Goal: Task Accomplishment & Management: Manage account settings

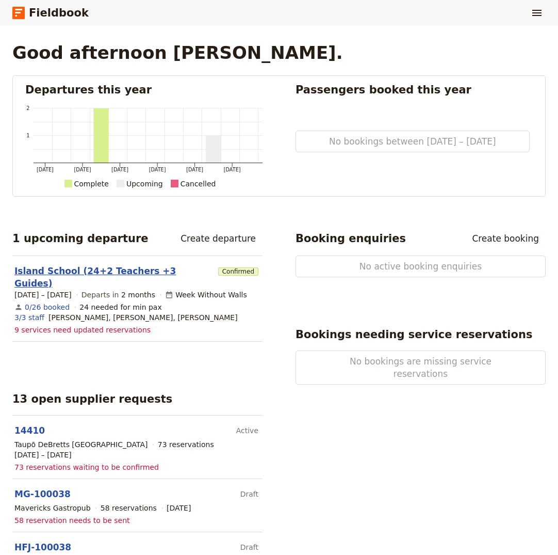
click at [107, 272] on link "Island School (24+2 Teachers +3 Guides)" at bounding box center [114, 277] width 200 height 25
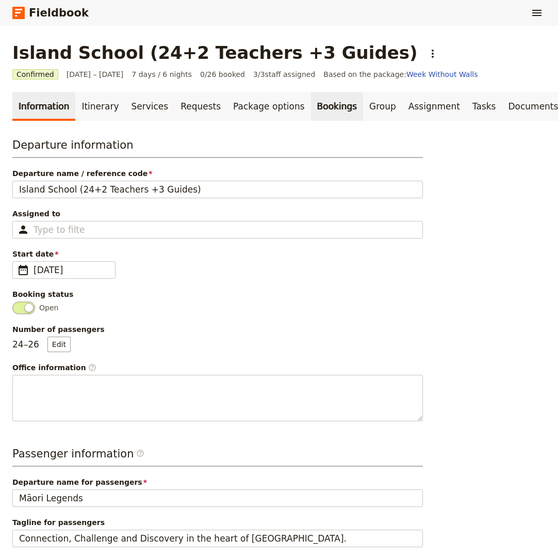
click at [311, 104] on link "Bookings" at bounding box center [337, 106] width 52 height 29
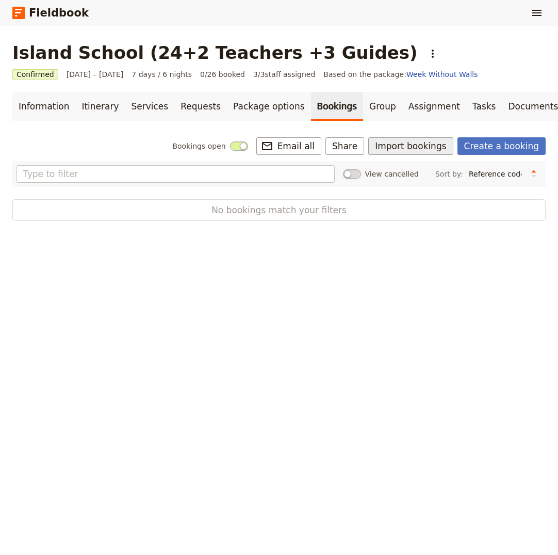
click at [413, 147] on button "Import bookings" at bounding box center [410, 146] width 85 height 18
click at [412, 167] on span "Import Bookings" at bounding box center [417, 169] width 59 height 10
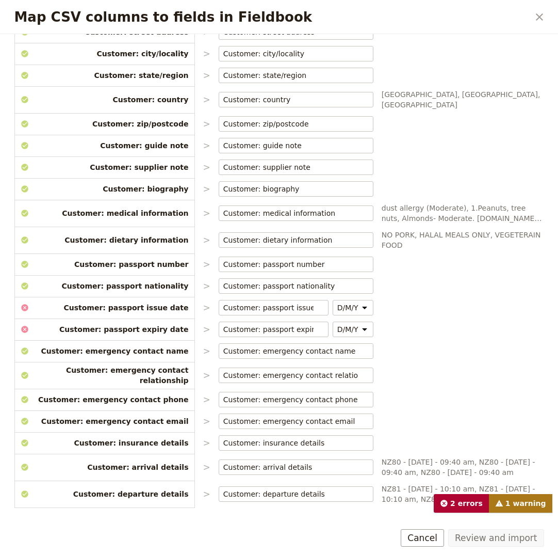
scroll to position [334, 0]
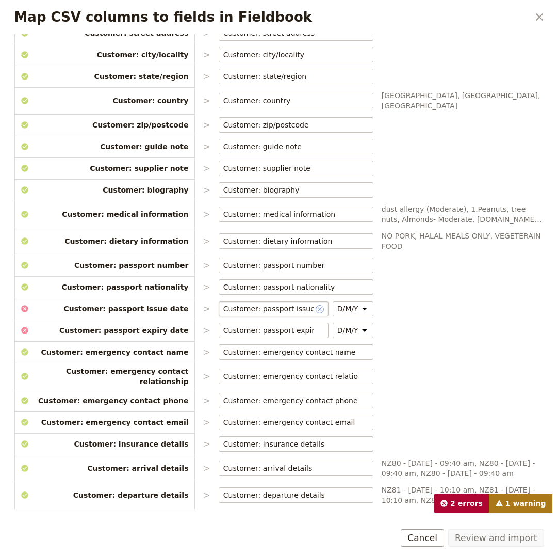
click at [316, 305] on icon "Clear input" at bounding box center [320, 309] width 8 height 8
click at [318, 329] on icon "Clear input" at bounding box center [320, 331] width 4 height 4
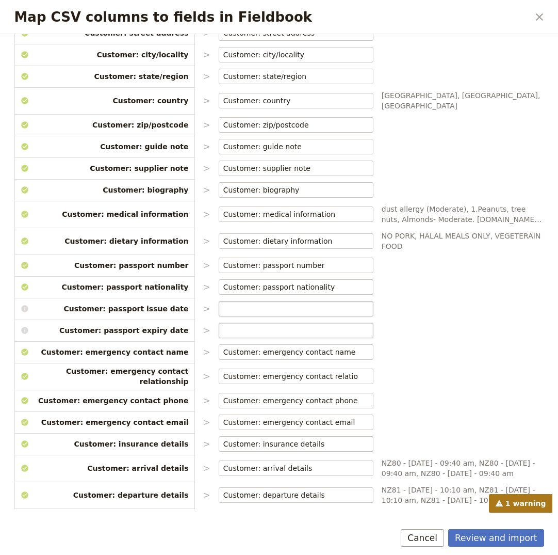
click at [406, 315] on div "CSV Column Imported as Booking: reference code > Booking: reference code ​ Stud…" at bounding box center [279, 131] width 530 height 747
click at [361, 348] on icon "Clear input" at bounding box center [365, 352] width 8 height 8
click at [361, 373] on icon "Clear input" at bounding box center [365, 377] width 8 height 8
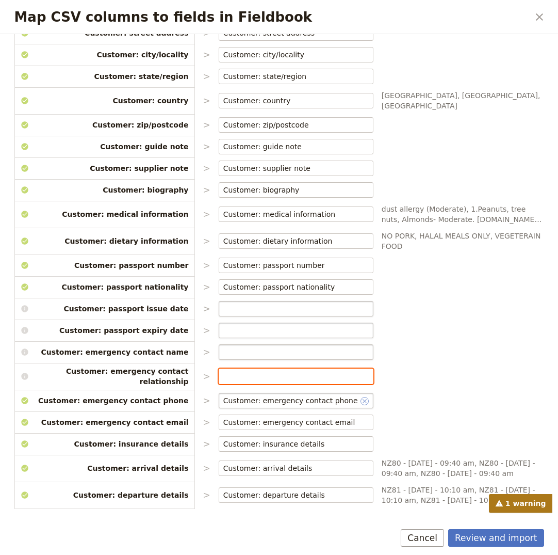
click at [361, 397] on icon "Clear input" at bounding box center [365, 401] width 8 height 8
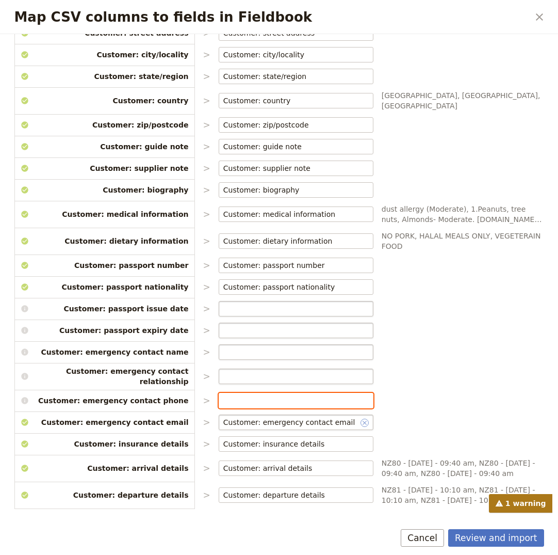
click at [361, 419] on icon "Clear input" at bounding box center [365, 423] width 8 height 8
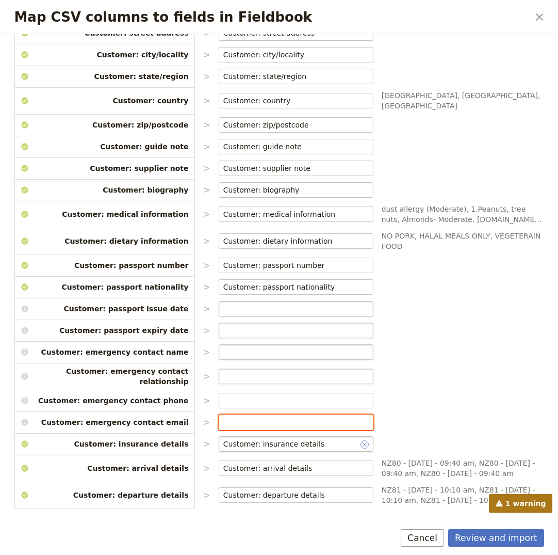
click at [361, 440] on icon "Clear input" at bounding box center [365, 444] width 8 height 8
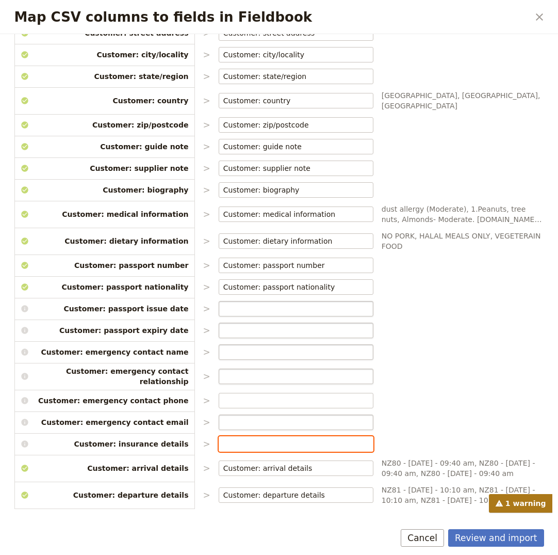
drag, startPoint x: 356, startPoint y: 451, endPoint x: 357, endPoint y: 464, distance: 12.9
click at [361, 464] on icon "Clear input" at bounding box center [365, 468] width 8 height 8
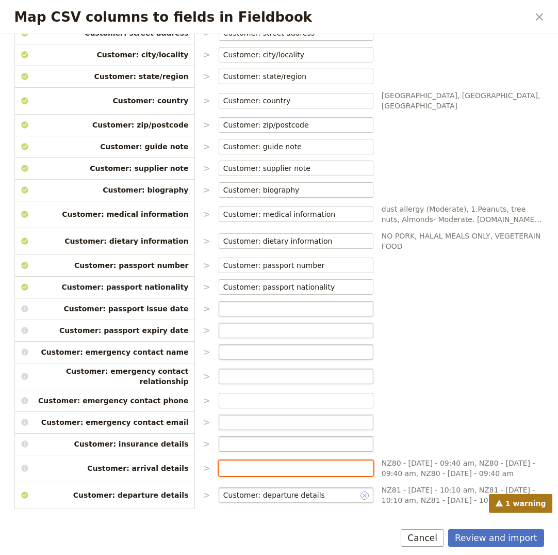
click at [361, 491] on icon "Clear input" at bounding box center [365, 495] width 8 height 8
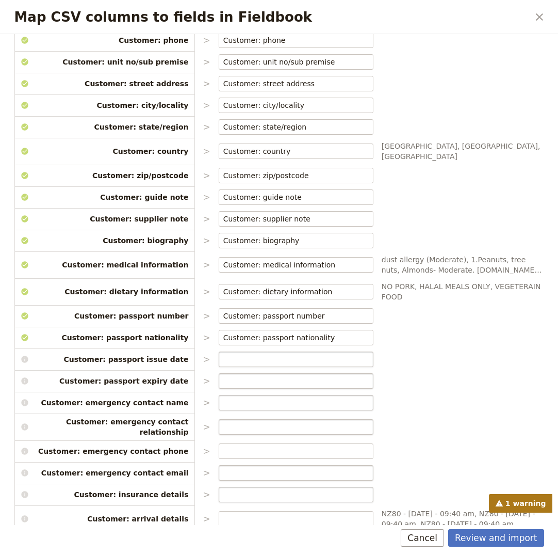
scroll to position [285, 0]
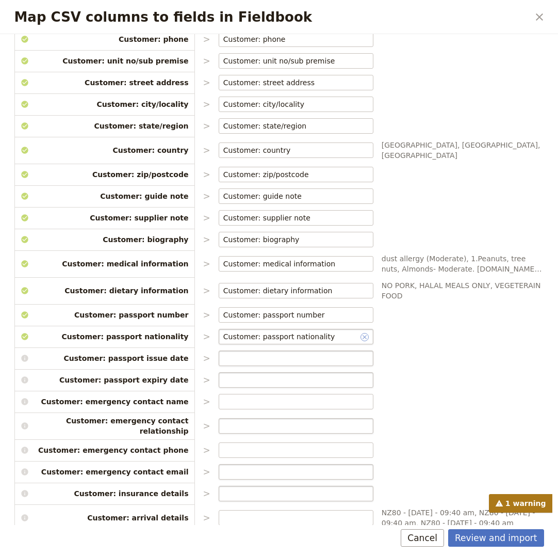
click at [361, 333] on icon "Clear input" at bounding box center [365, 337] width 8 height 8
click at [361, 311] on icon "Clear input" at bounding box center [365, 315] width 8 height 8
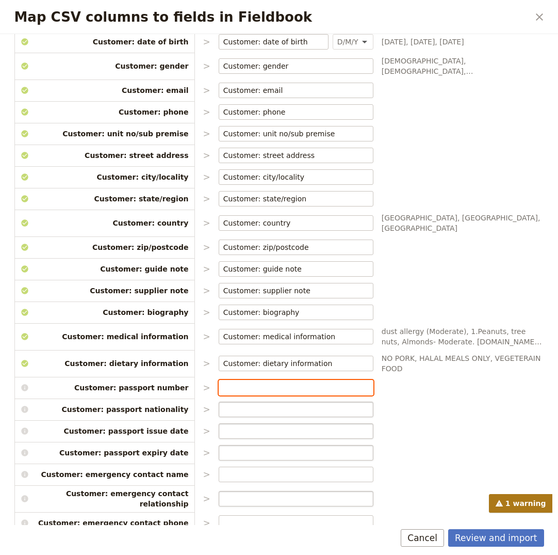
scroll to position [214, 0]
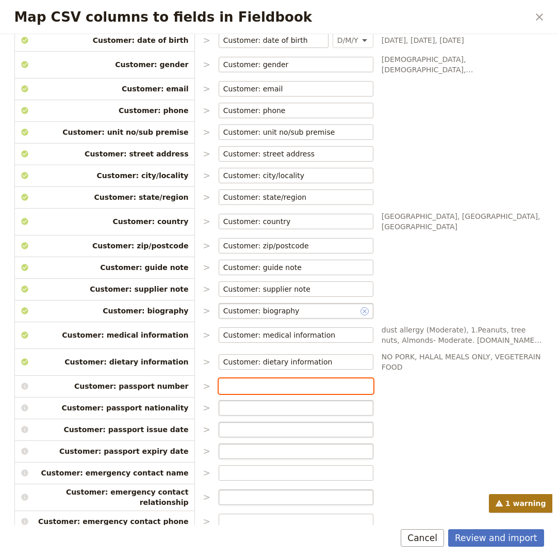
click at [361, 307] on icon "Clear input" at bounding box center [365, 311] width 8 height 8
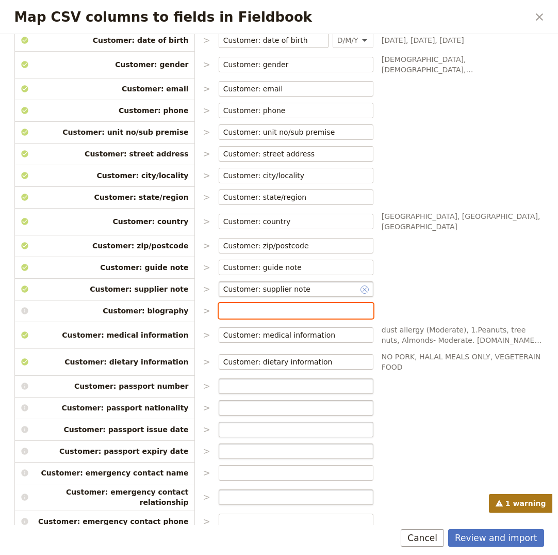
click at [361, 285] on icon "Clear input" at bounding box center [365, 289] width 8 height 8
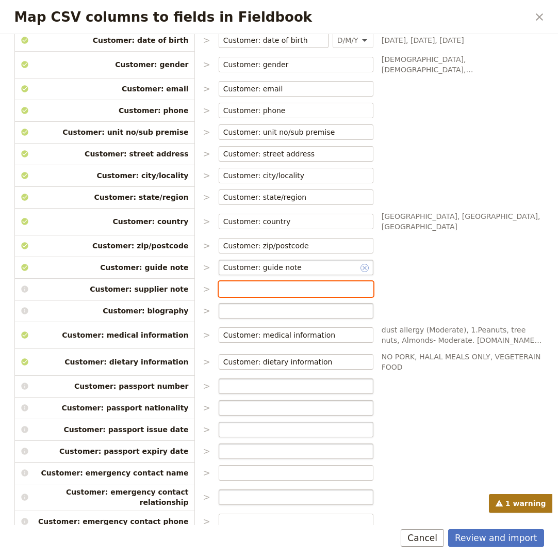
click at [361, 264] on icon "Clear input" at bounding box center [365, 268] width 8 height 8
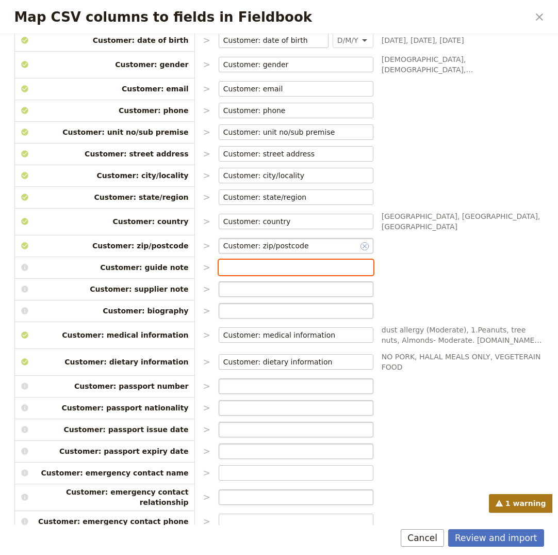
click at [361, 242] on icon "Clear input" at bounding box center [365, 246] width 8 height 8
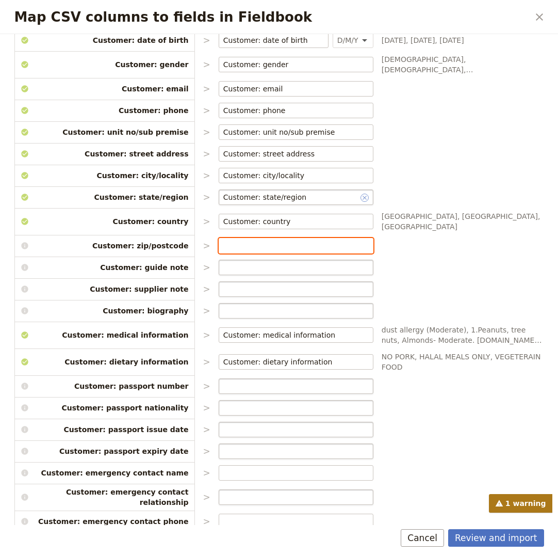
click at [361, 194] on icon "Clear input" at bounding box center [365, 198] width 8 height 8
click at [22, 172] on icon "Map CSV columns to fields in Fieldbook" at bounding box center [24, 175] width 7 height 7
click at [361, 170] on span "​" at bounding box center [365, 175] width 8 height 10
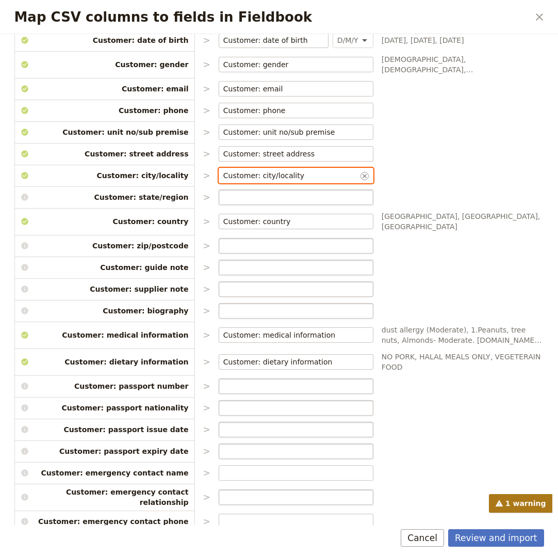
click at [352, 170] on input "Customer: city/locality" at bounding box center [290, 175] width 135 height 10
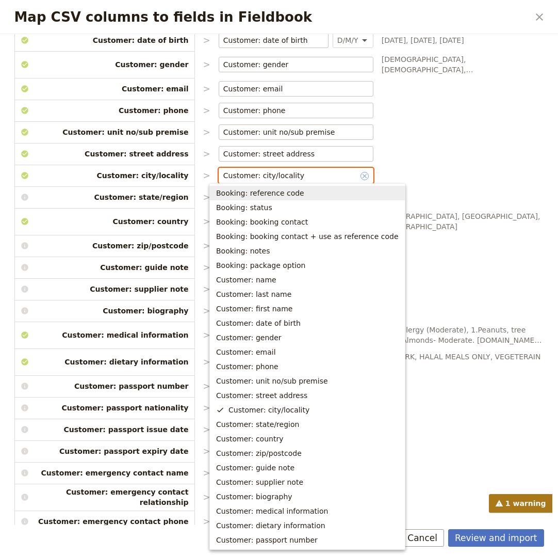
click at [361, 172] on icon "Clear input" at bounding box center [365, 176] width 8 height 8
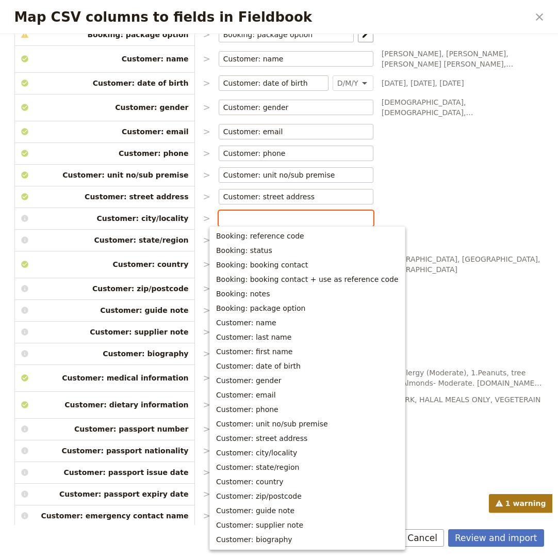
scroll to position [174, 0]
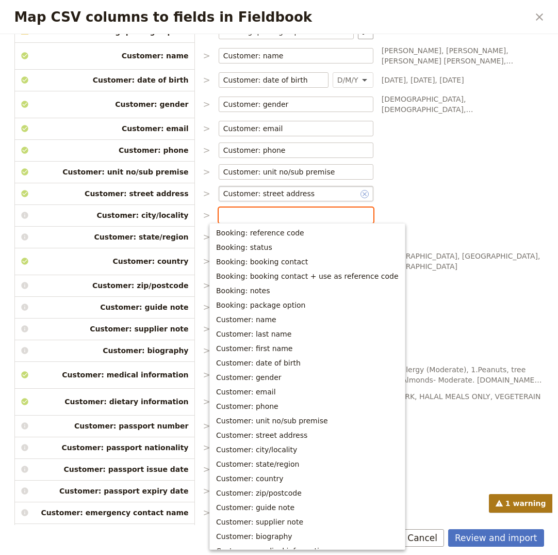
click at [361, 190] on icon "Clear input" at bounding box center [365, 194] width 8 height 8
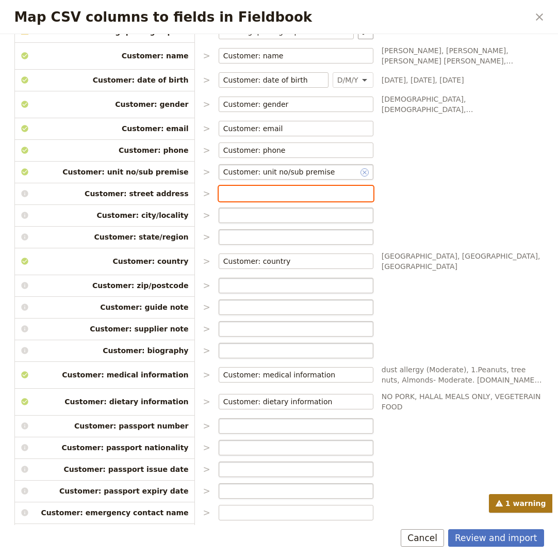
click at [361, 168] on icon "Clear input" at bounding box center [365, 172] width 8 height 8
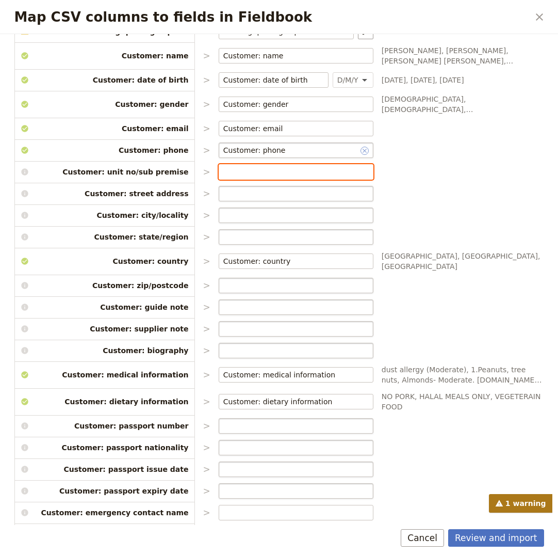
click at [361, 147] on icon "Clear input" at bounding box center [365, 151] width 8 height 8
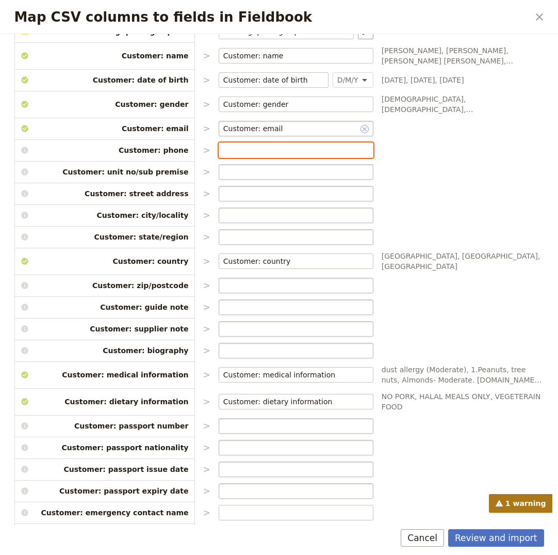
click at [361, 126] on icon "Clear input" at bounding box center [365, 129] width 8 height 8
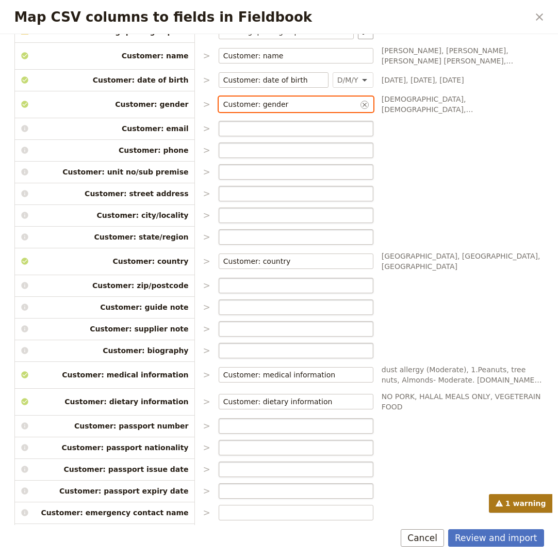
click at [252, 102] on input "Customer: gender" at bounding box center [290, 104] width 135 height 10
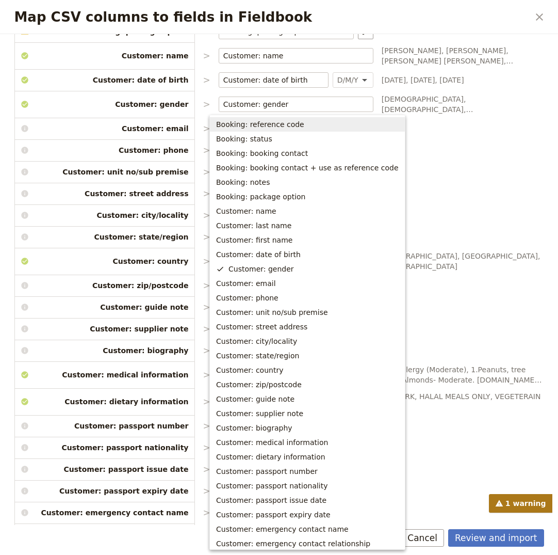
click at [457, 152] on div "CSV Column Imported as Booking: reference code > Booking: reference code ​ Stud…" at bounding box center [279, 291] width 530 height 747
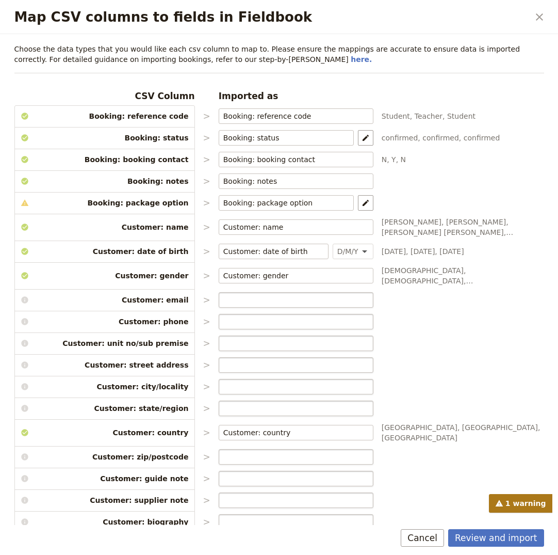
scroll to position [2, 0]
click at [343, 202] on icon "Clear input" at bounding box center [345, 204] width 4 height 4
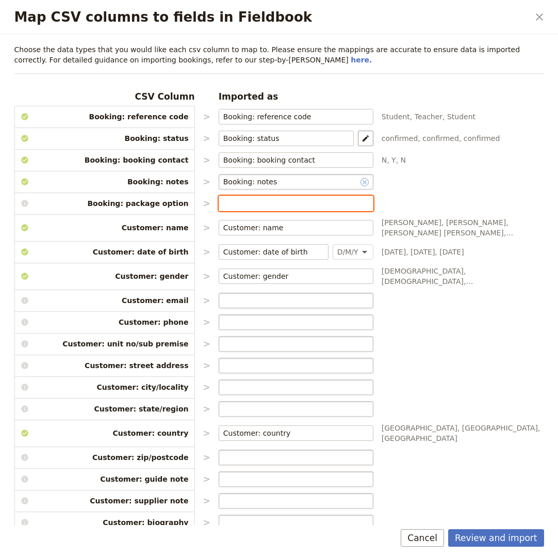
click at [363, 181] on icon "Clear input" at bounding box center [365, 182] width 4 height 4
click at [444, 176] on div "CSV Column Imported as Booking: reference code > Booking: reference code ​ Stud…" at bounding box center [279, 463] width 530 height 747
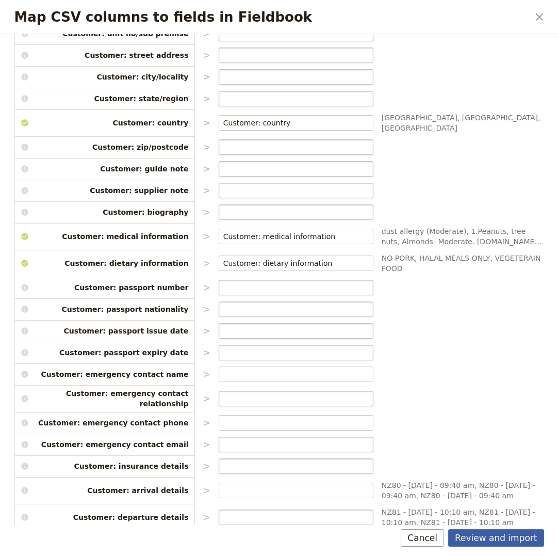
scroll to position [312, 0]
click at [504, 540] on button "Review and import" at bounding box center [496, 538] width 96 height 18
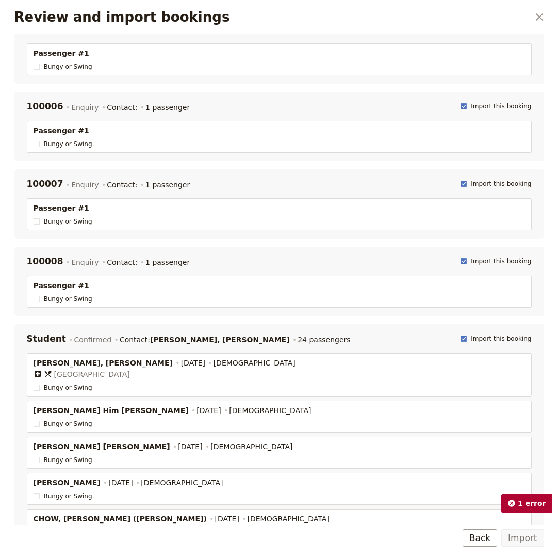
scroll to position [343, 0]
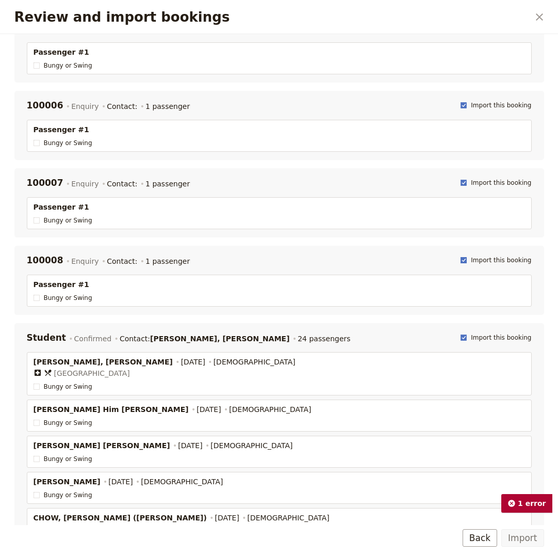
click at [467, 260] on polygon "Review and import bookings" at bounding box center [464, 260] width 4 height 4
click at [461, 256] on input "Import this booking" at bounding box center [460, 255] width 1 height 1
checkbox input "false"
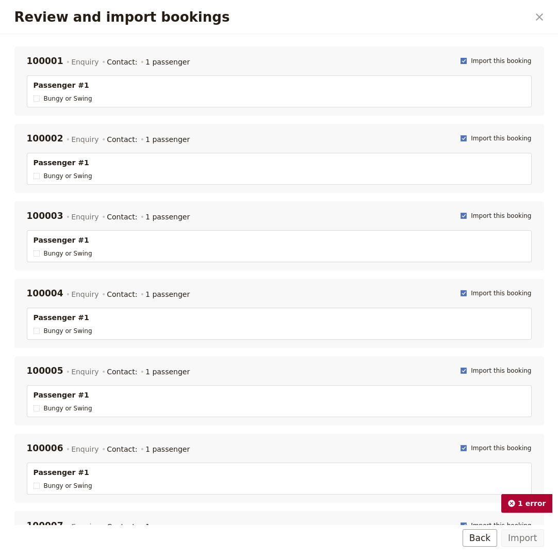
click at [467, 60] on rect "Review and import bookings" at bounding box center [464, 61] width 6 height 6
click at [461, 57] on input "Import this booking" at bounding box center [460, 56] width 1 height 1
checkbox input "false"
click at [467, 138] on polygon "Review and import bookings" at bounding box center [464, 138] width 4 height 4
click at [461, 134] on input "Import this booking" at bounding box center [460, 134] width 1 height 1
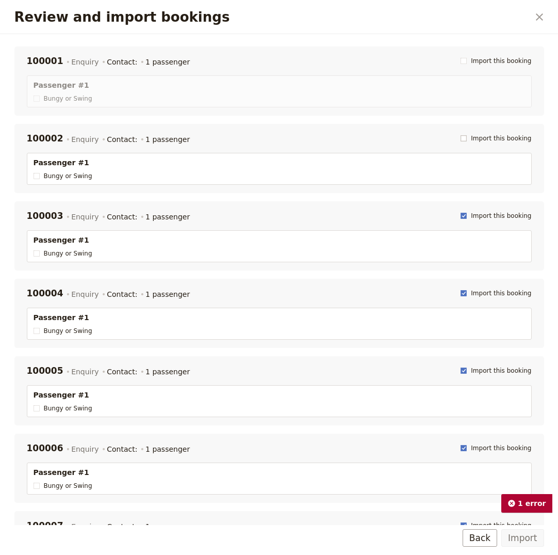
checkbox input "false"
click at [467, 216] on rect "Review and import bookings" at bounding box center [464, 216] width 6 height 6
click at [461, 212] on input "Import this booking" at bounding box center [460, 211] width 1 height 1
checkbox input "false"
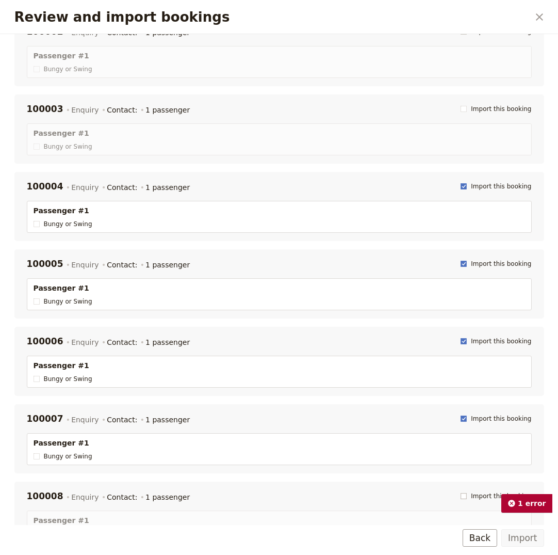
scroll to position [114, 0]
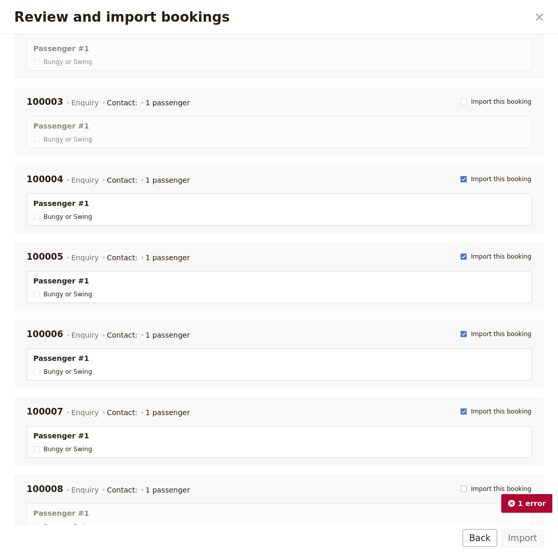
click at [466, 177] on rect "Review and import bookings" at bounding box center [464, 179] width 6 height 6
click at [461, 175] on input "Import this booking" at bounding box center [460, 174] width 1 height 1
checkbox input "false"
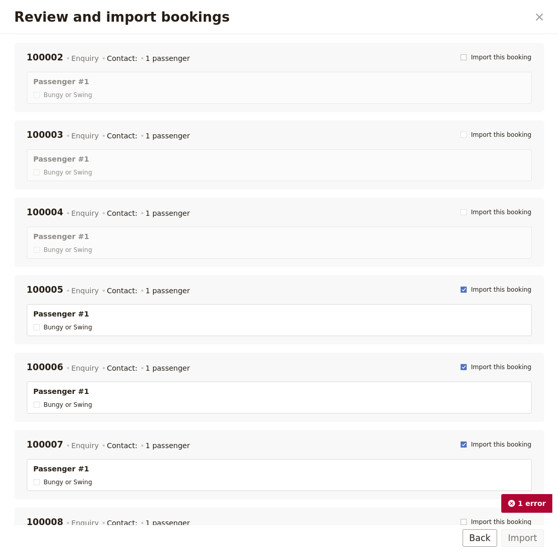
scroll to position [102, 0]
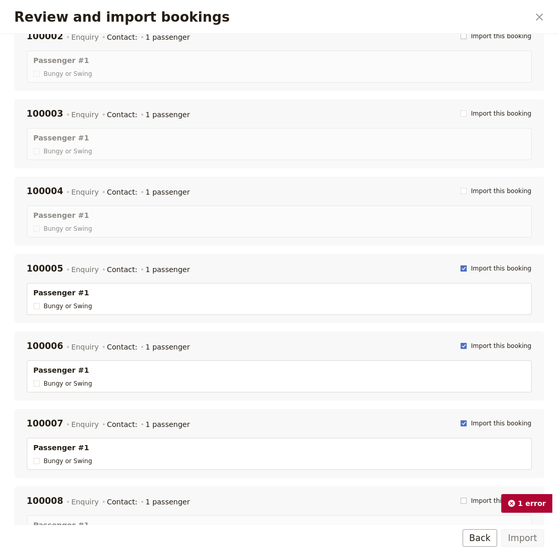
click at [466, 268] on rect "Review and import bookings" at bounding box center [464, 268] width 6 height 6
click at [461, 264] on input "Import this booking" at bounding box center [460, 264] width 1 height 1
checkbox input "false"
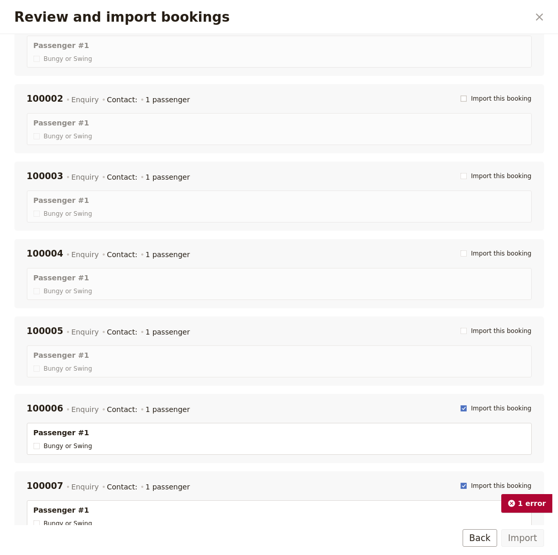
scroll to position [55, 0]
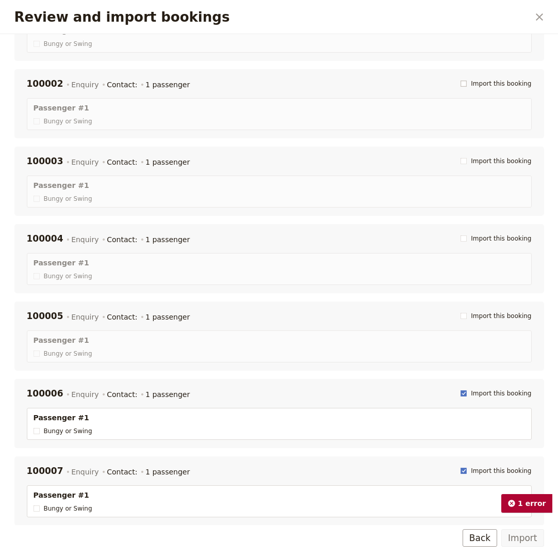
drag, startPoint x: 467, startPoint y: 393, endPoint x: 463, endPoint y: 364, distance: 29.7
click at [467, 393] on icon "Review and import bookings" at bounding box center [464, 393] width 6 height 6
click at [461, 389] on input "Import this booking" at bounding box center [460, 389] width 1 height 1
checkbox input "false"
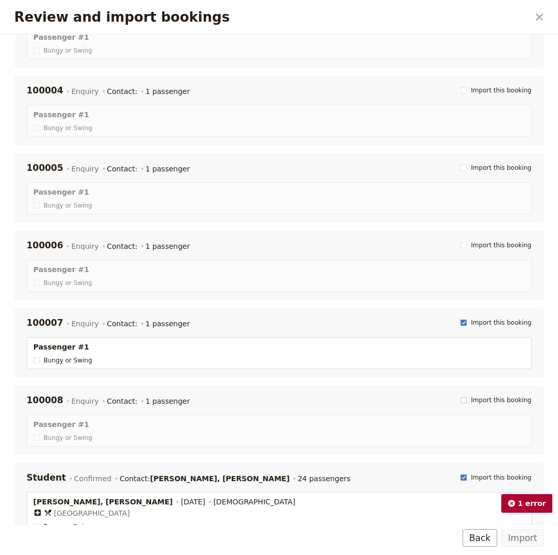
scroll to position [262, 0]
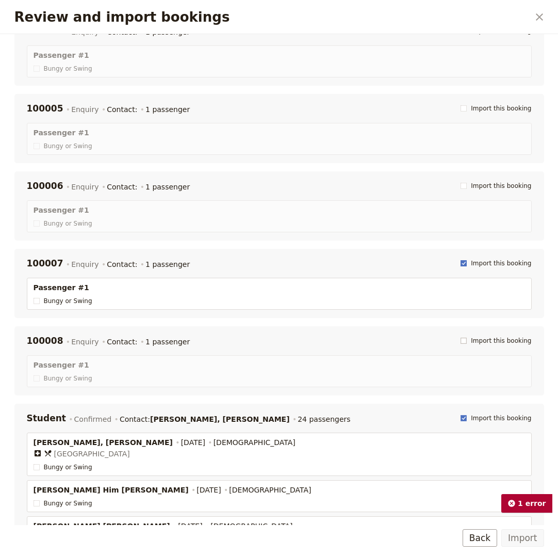
click at [467, 264] on rect "Review and import bookings" at bounding box center [464, 263] width 6 height 6
click at [461, 259] on input "Import this booking" at bounding box center [460, 259] width 1 height 1
checkbox input "false"
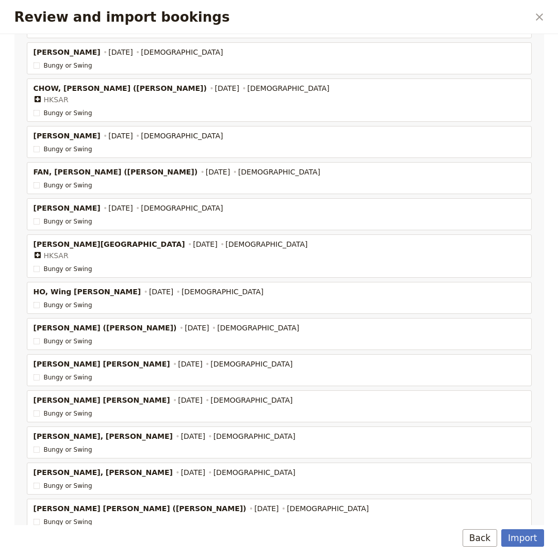
scroll to position [776, 0]
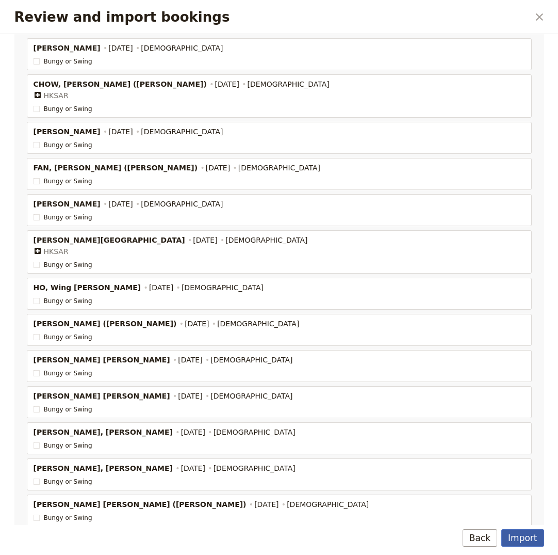
click at [525, 536] on button "Import" at bounding box center [523, 538] width 42 height 18
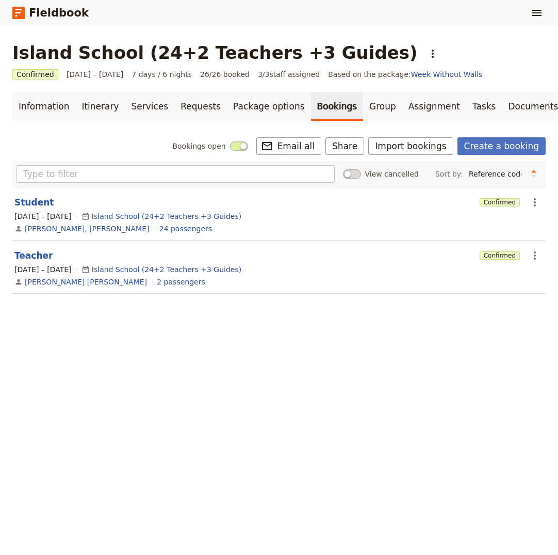
scroll to position [0, 0]
click at [363, 108] on link "Group" at bounding box center [382, 106] width 39 height 29
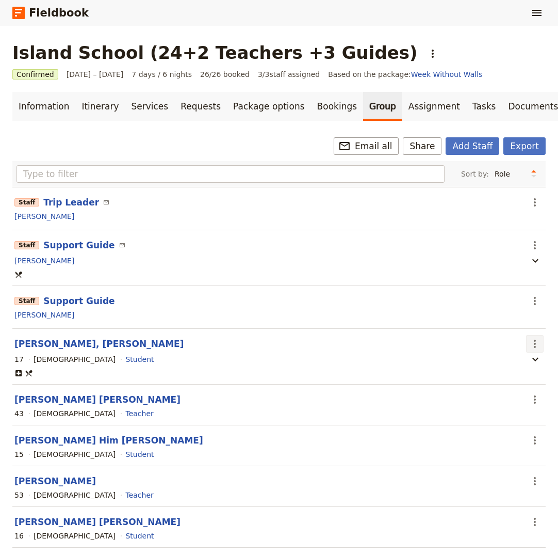
click at [534, 342] on icon "Actions" at bounding box center [535, 344] width 12 height 12
click at [491, 380] on span "Edit passenger" at bounding box center [480, 381] width 54 height 10
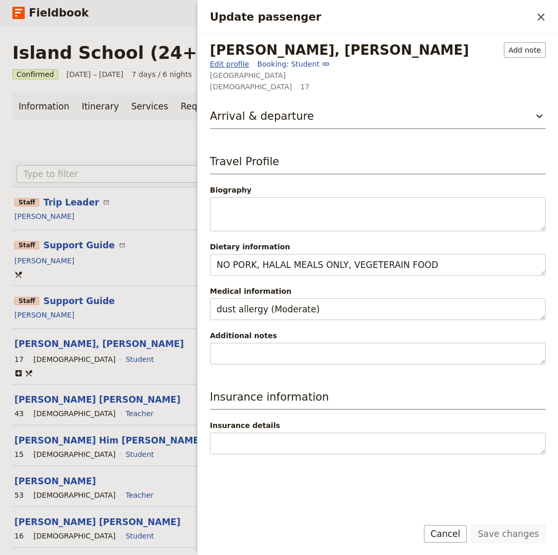
click at [227, 64] on link "Edit profile" at bounding box center [229, 64] width 39 height 10
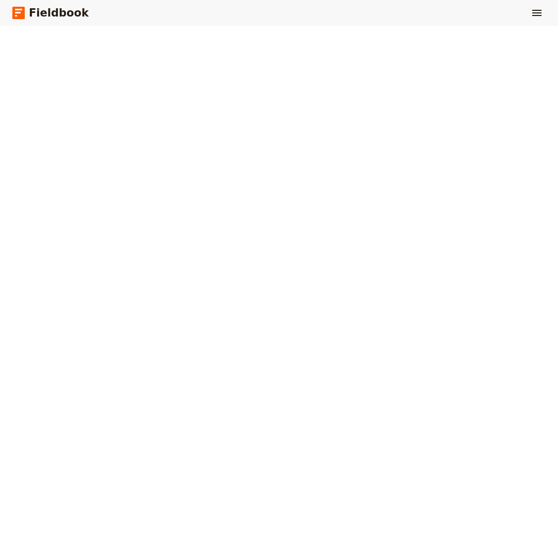
select select "[DEMOGRAPHIC_DATA]"
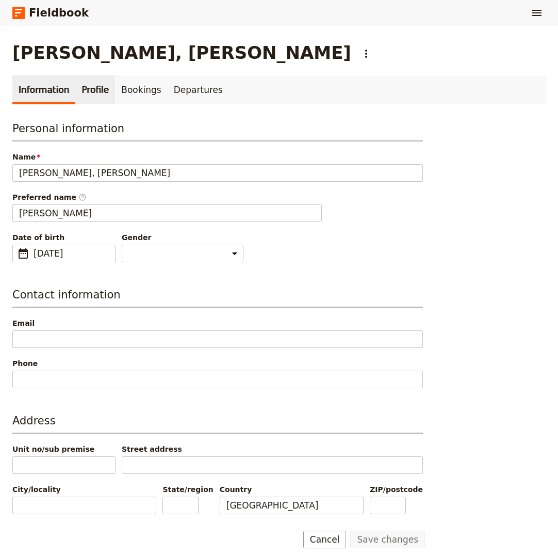
click at [88, 94] on link "Profile" at bounding box center [95, 89] width 40 height 29
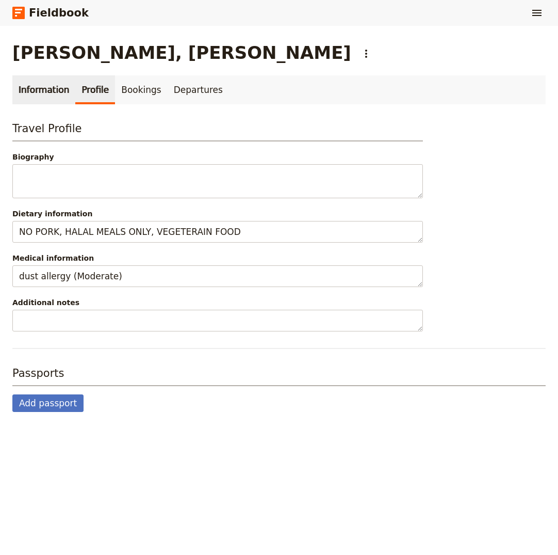
click at [36, 91] on link "Information" at bounding box center [43, 89] width 63 height 29
select select "[DEMOGRAPHIC_DATA]"
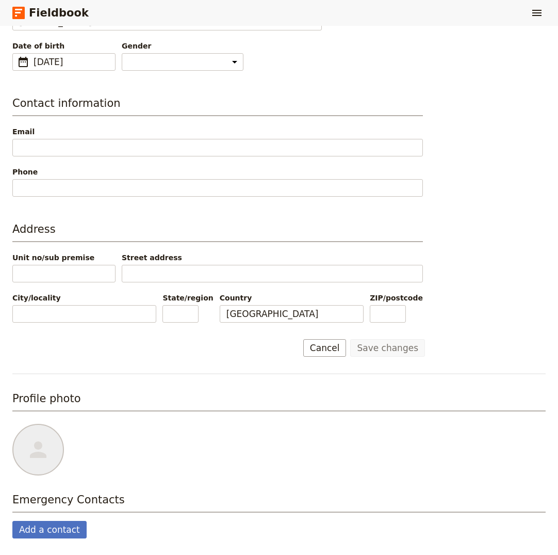
scroll to position [191, 0]
click at [40, 450] on icon at bounding box center [38, 449] width 12 height 12
click at [12, 424] on input "file" at bounding box center [12, 423] width 1 height 1
type input "C:\fakepath\Screenshot [DATE] 4.56.49 PM.png"
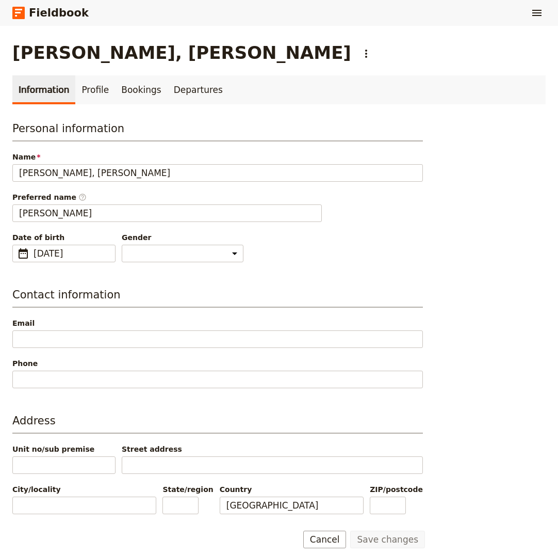
scroll to position [0, 0]
click at [121, 92] on link "Bookings" at bounding box center [141, 89] width 52 height 29
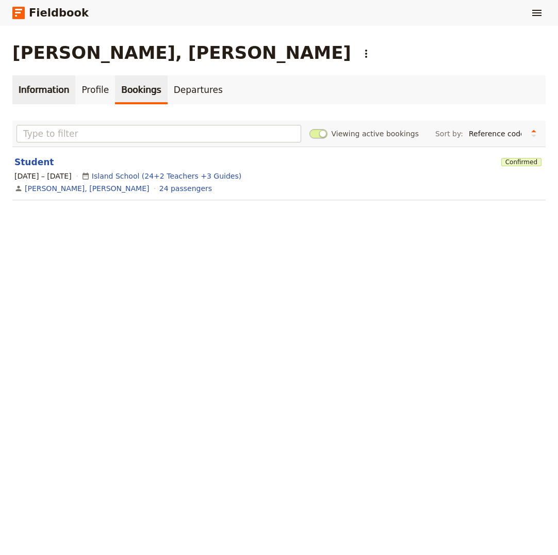
click at [14, 87] on link "Information" at bounding box center [43, 89] width 63 height 29
select select "[DEMOGRAPHIC_DATA]"
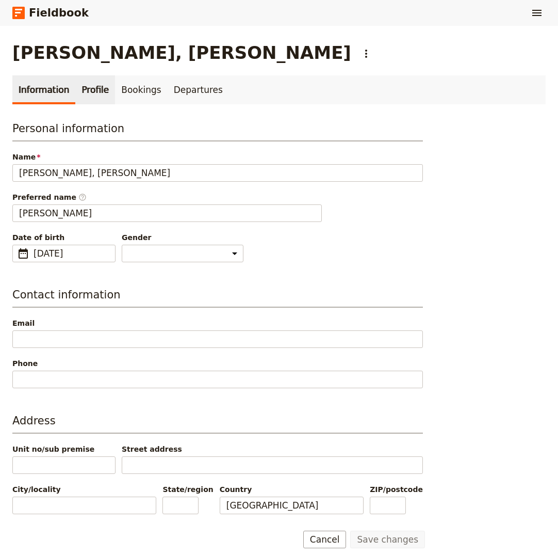
click at [91, 91] on link "Profile" at bounding box center [95, 89] width 40 height 29
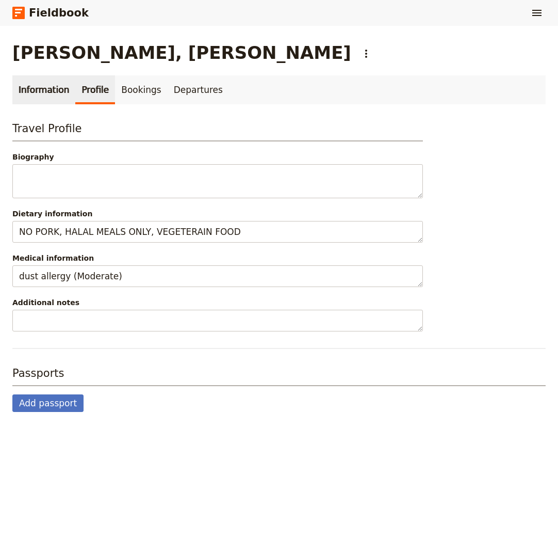
click at [57, 91] on link "Information" at bounding box center [43, 89] width 63 height 29
select select "[DEMOGRAPHIC_DATA]"
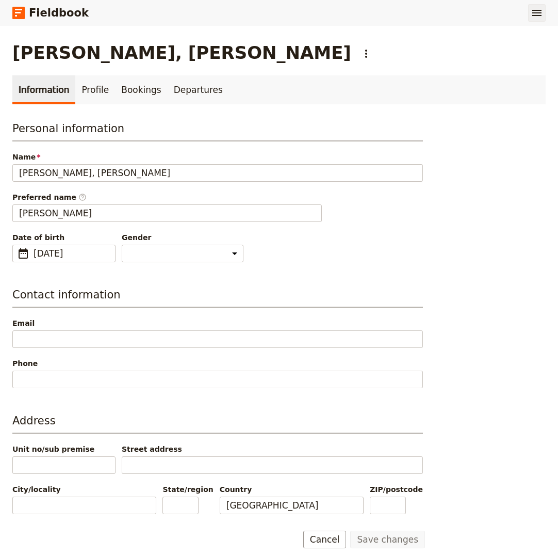
click at [536, 11] on icon "Show menu" at bounding box center [537, 13] width 9 height 6
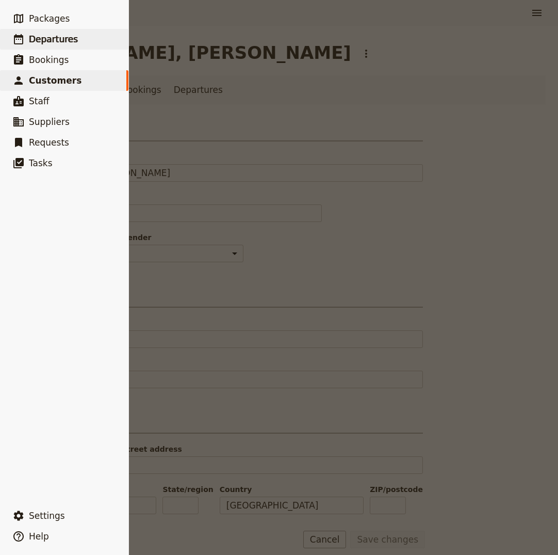
click at [43, 39] on span "Departures" at bounding box center [53, 39] width 49 height 10
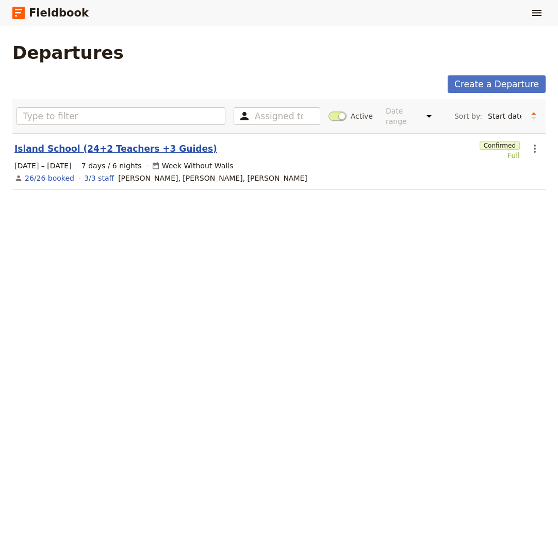
click at [116, 142] on link "Island School (24+2 Teachers +3 Guides)" at bounding box center [115, 148] width 203 height 12
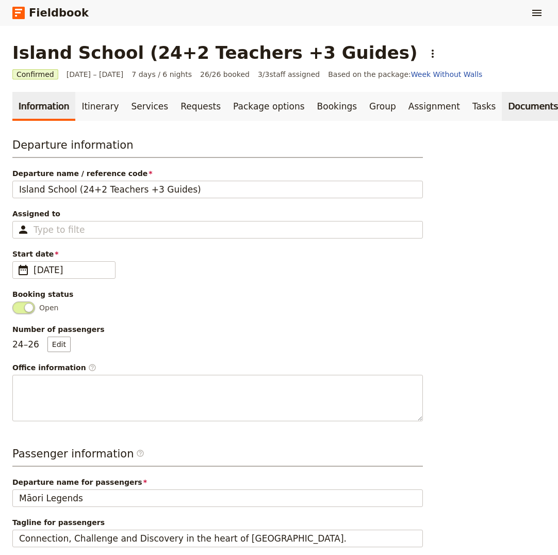
click at [502, 110] on link "Documents" at bounding box center [533, 106] width 62 height 29
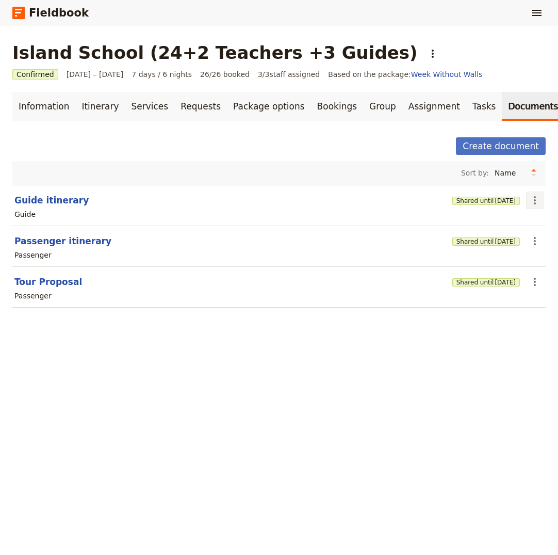
click at [535, 201] on icon "Actions" at bounding box center [535, 200] width 12 height 12
click at [495, 197] on span "[DATE]" at bounding box center [505, 201] width 21 height 8
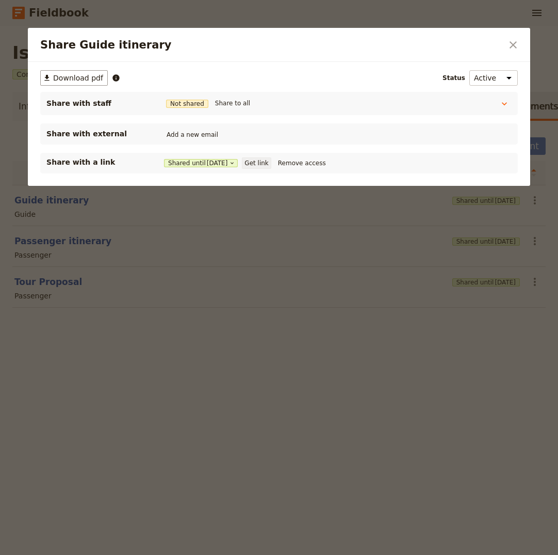
click at [267, 163] on button "Get link" at bounding box center [256, 162] width 29 height 11
click at [514, 46] on icon "Close dialog" at bounding box center [513, 44] width 7 height 7
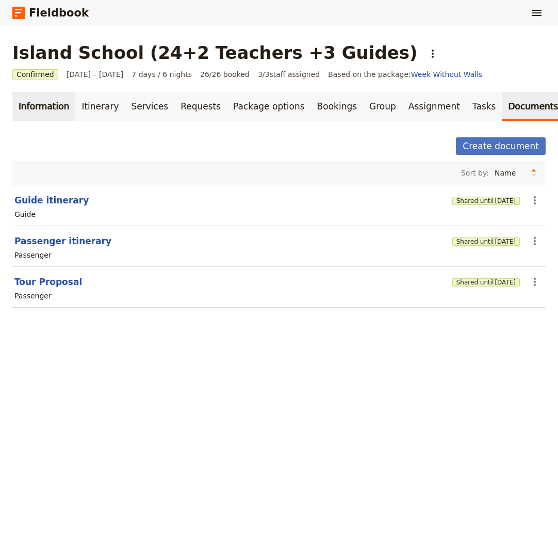
click at [49, 106] on link "Information" at bounding box center [43, 106] width 63 height 29
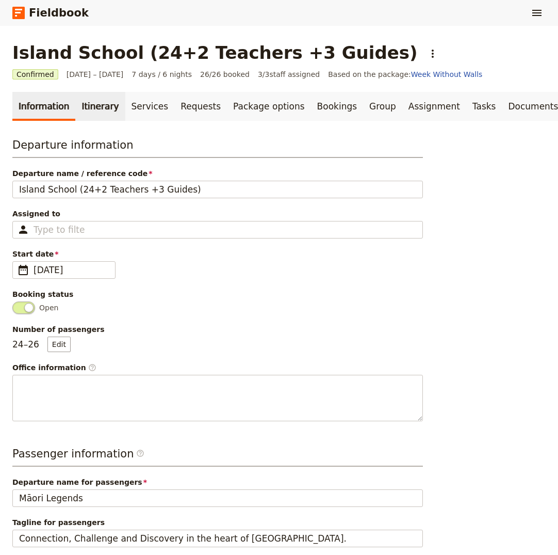
click at [90, 108] on link "Itinerary" at bounding box center [100, 106] width 50 height 29
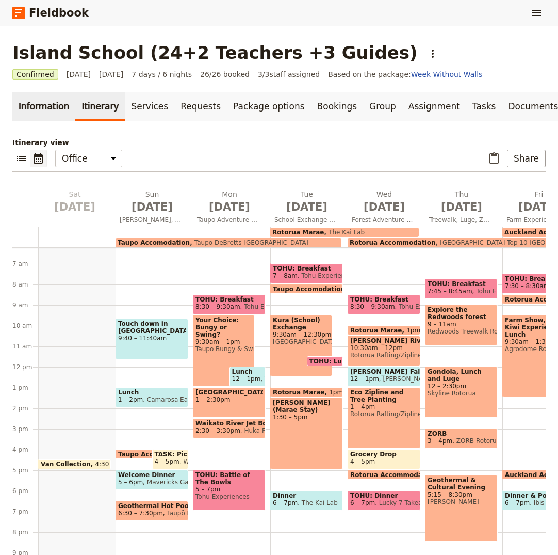
click at [44, 110] on link "Information" at bounding box center [43, 106] width 63 height 29
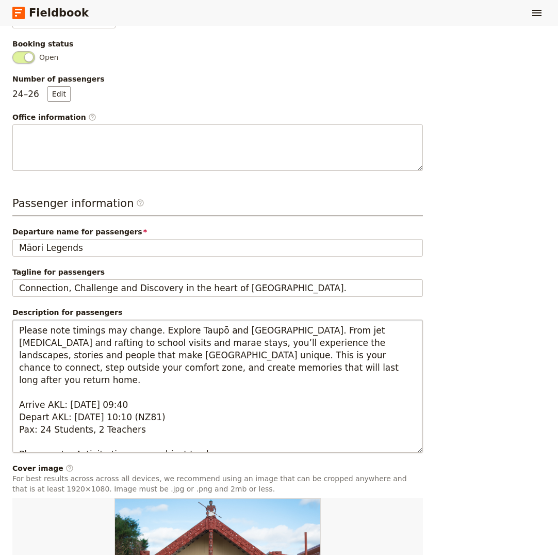
scroll to position [251, 0]
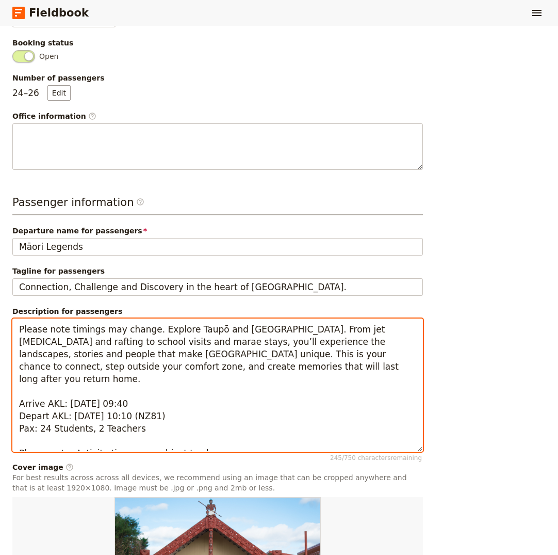
click at [204, 387] on textarea "Please note timings may change. Explore Taupō and [GEOGRAPHIC_DATA]. From jet […" at bounding box center [217, 384] width 411 height 133
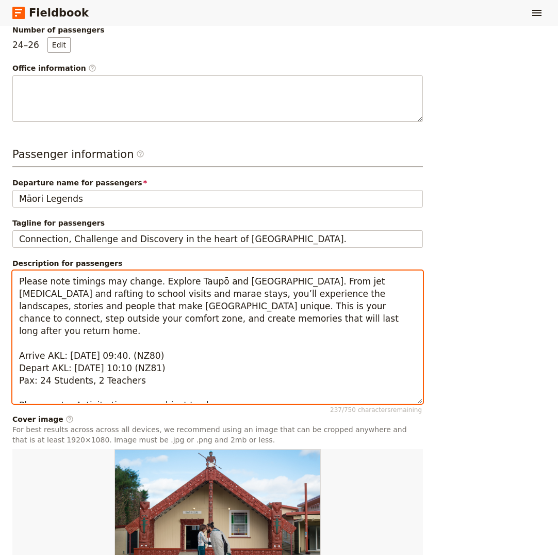
scroll to position [300, 0]
click at [199, 343] on textarea "Please note timings may change. Explore Taupō and [GEOGRAPHIC_DATA]. From jet […" at bounding box center [217, 336] width 411 height 133
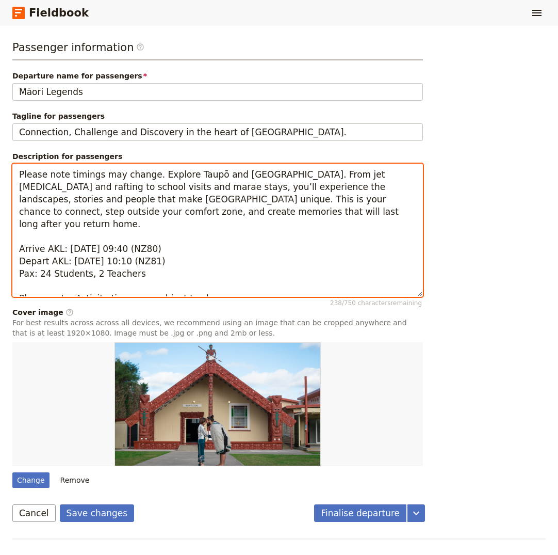
scroll to position [429, 0]
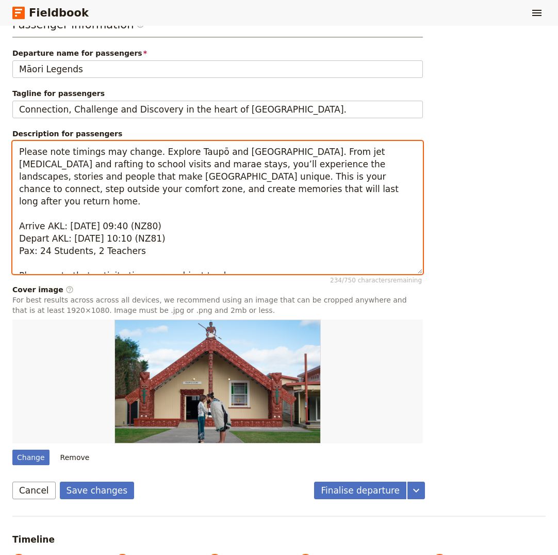
drag, startPoint x: 252, startPoint y: 259, endPoint x: 235, endPoint y: 257, distance: 17.1
click at [252, 259] on textarea "Please note timings may change. Explore Taupō and [GEOGRAPHIC_DATA]. From jet […" at bounding box center [217, 207] width 411 height 133
click at [168, 242] on textarea "Please note timings may change. Explore Taupō and [GEOGRAPHIC_DATA]. From jet […" at bounding box center [217, 207] width 411 height 133
click at [254, 226] on textarea "Please note timings may change. Explore Taupō and [GEOGRAPHIC_DATA]. From jet […" at bounding box center [217, 207] width 411 height 133
click at [186, 194] on textarea "Please note timings may change. Explore Taupō and [GEOGRAPHIC_DATA]. From jet […" at bounding box center [217, 207] width 411 height 133
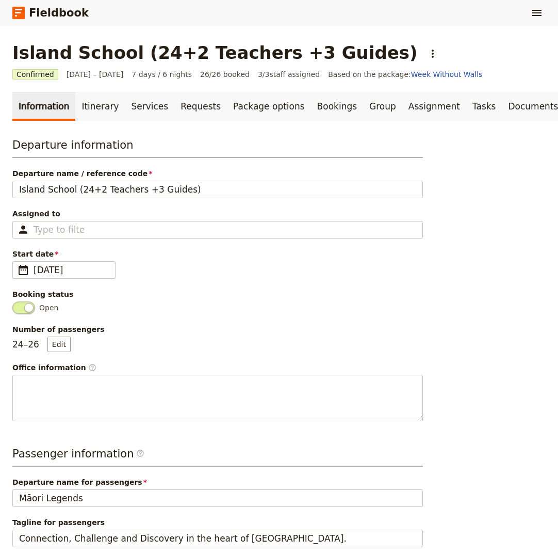
scroll to position [0, 0]
type textarea "Please note timings may change. Explore Taupō and [GEOGRAPHIC_DATA]. From jet […"
click at [502, 108] on link "Documents" at bounding box center [533, 106] width 62 height 29
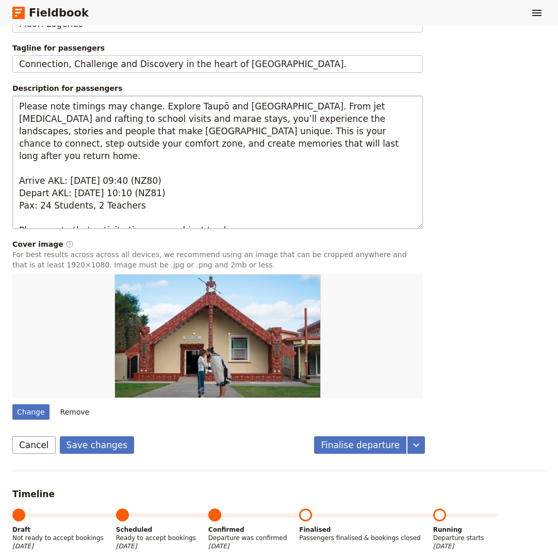
scroll to position [485, 0]
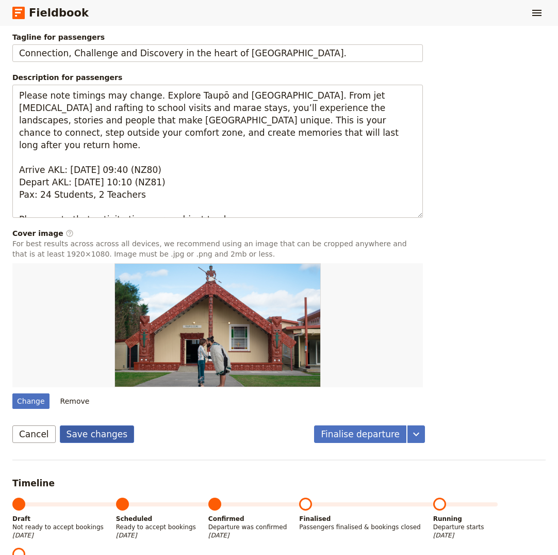
click at [97, 431] on button "Save changes" at bounding box center [97, 434] width 75 height 18
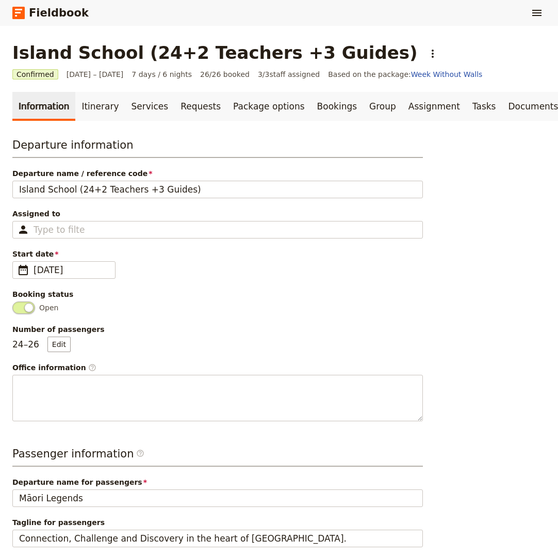
scroll to position [0, 0]
click at [502, 105] on link "Documents" at bounding box center [533, 106] width 62 height 29
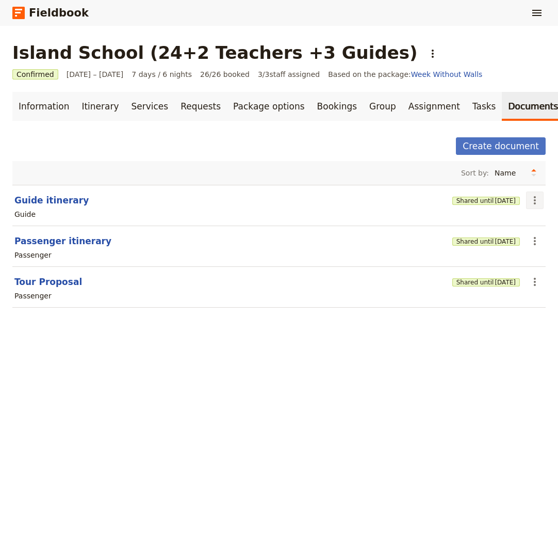
click at [536, 199] on icon "Actions" at bounding box center [535, 200] width 12 height 12
click at [311, 290] on div "Passenger" at bounding box center [279, 296] width 532 height 12
click at [533, 281] on icon "Actions" at bounding box center [535, 282] width 12 height 12
click at [504, 318] on span "Edit document" at bounding box center [501, 319] width 53 height 10
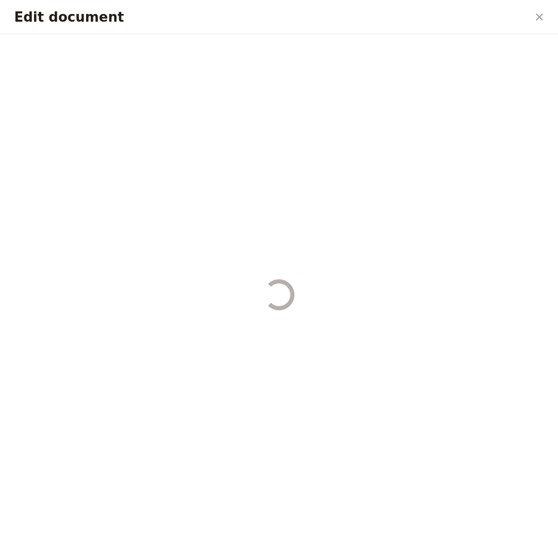
select select "PASSENGER"
select select "RUN_SHEET"
select select "LARGE"
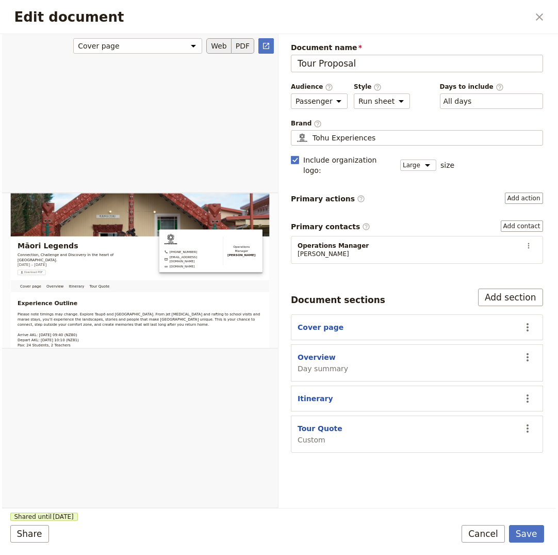
click at [249, 45] on button "PDF" at bounding box center [243, 45] width 23 height 15
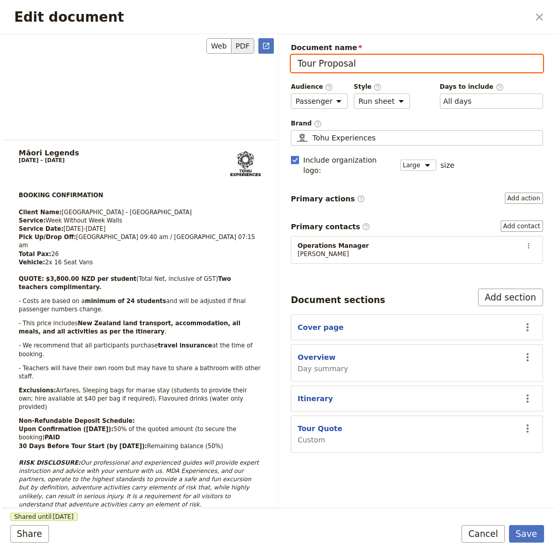
scroll to position [5110, 0]
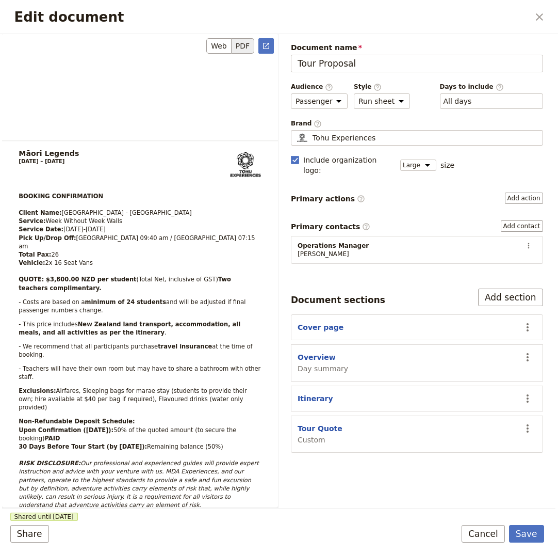
click at [228, 417] on p "Non-Refundable Deposit Schedule: Upon Confirmation ([DATE]): 50% of the quoted …" at bounding box center [140, 463] width 243 height 92
drag, startPoint x: 228, startPoint y: 390, endPoint x: 21, endPoint y: 390, distance: 206.9
click at [21, 417] on p "Non-Refundable Deposit Schedule: Upon Confirmation ([DATE]): 50% of the quoted …" at bounding box center [140, 463] width 243 height 92
click at [20, 443] on strong "30 Days Before Tour Start (by [DATE]):" at bounding box center [83, 446] width 129 height 7
click at [19, 443] on strong "30 Days Before Tour Start (by [DATE]):" at bounding box center [83, 446] width 129 height 7
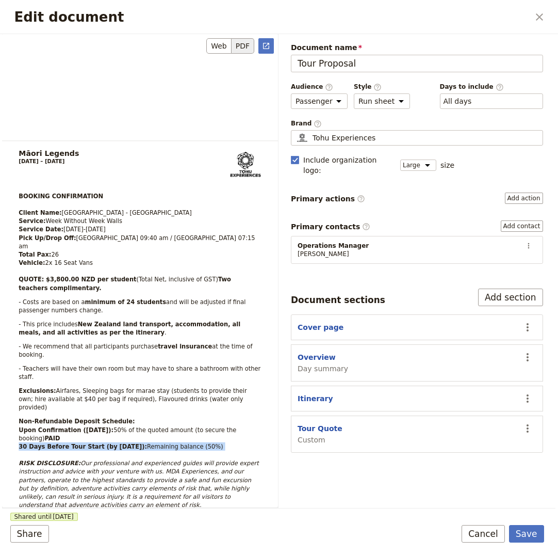
drag, startPoint x: 19, startPoint y: 390, endPoint x: 207, endPoint y: 389, distance: 187.9
click at [235, 417] on p "Non-Refundable Deposit Schedule: Upon Confirmation ([DATE]): 50% of the quoted …" at bounding box center [140, 463] width 243 height 92
copy p "30 Days Before Tour Start (by [DATE]): Remaining balance (50%)"
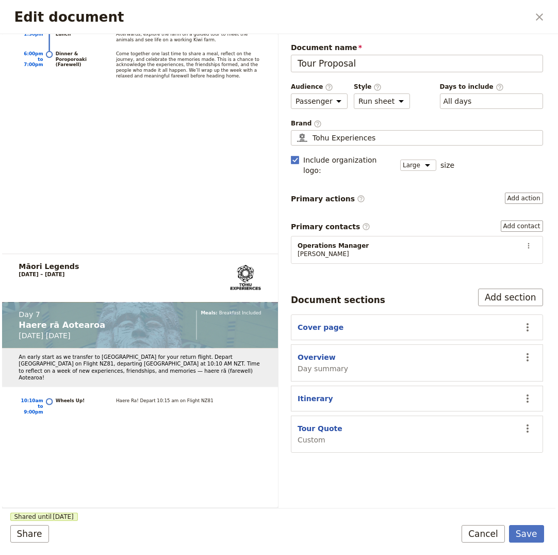
scroll to position [4362, 0]
click at [524, 533] on button "Save" at bounding box center [526, 534] width 35 height 18
click at [540, 19] on icon "Close dialog" at bounding box center [540, 17] width 12 height 12
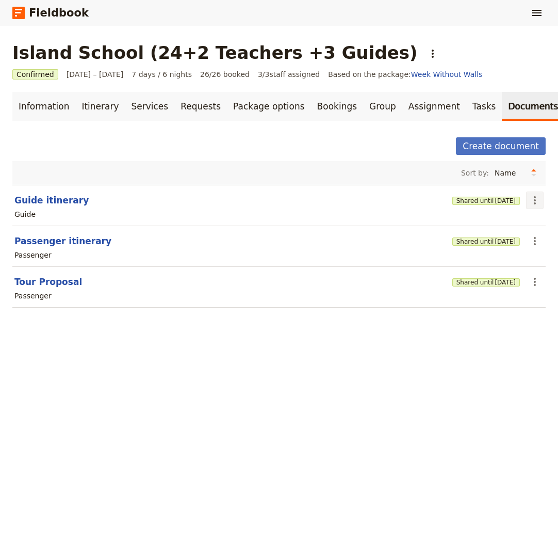
click at [533, 201] on icon "Actions" at bounding box center [535, 200] width 12 height 12
click at [511, 236] on span "Edit document" at bounding box center [501, 237] width 53 height 10
select select "STAFF"
select select "RUN_SHEET"
select select "DEFAULT"
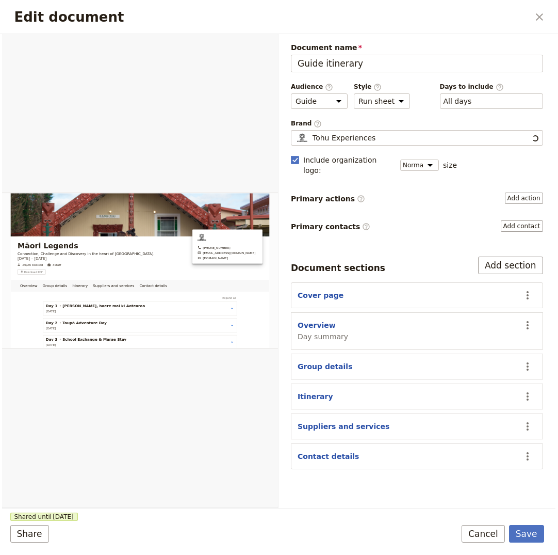
scroll to position [0, 0]
click at [244, 50] on button "PDF" at bounding box center [243, 45] width 23 height 15
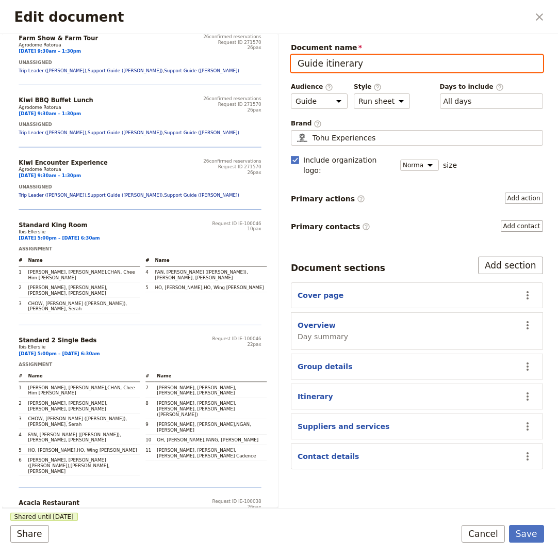
scroll to position [12921, 0]
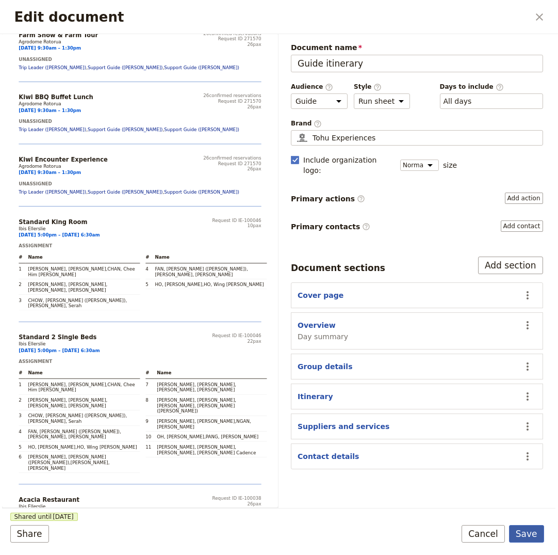
click at [530, 533] on button "Save" at bounding box center [526, 534] width 35 height 18
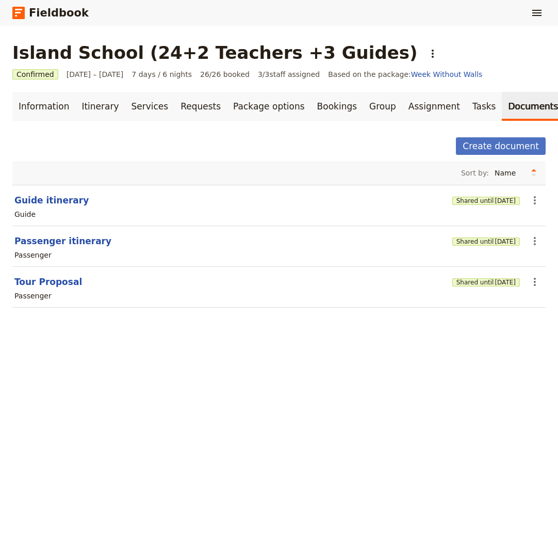
scroll to position [0, 0]
click at [247, 109] on link "Package options" at bounding box center [269, 106] width 84 height 29
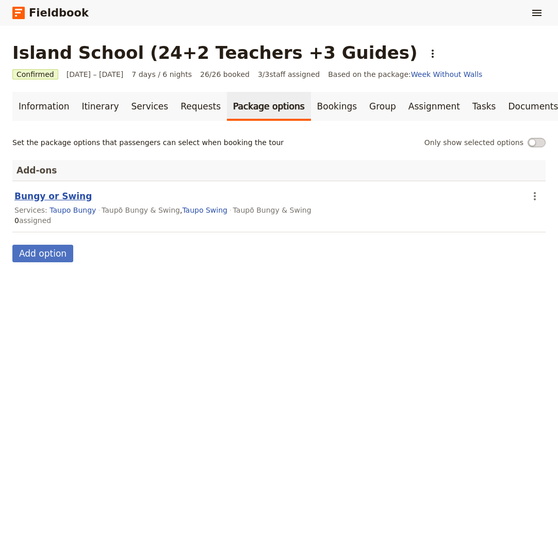
click at [62, 197] on button "Bungy or Swing" at bounding box center [52, 196] width 77 height 12
select select "addOn"
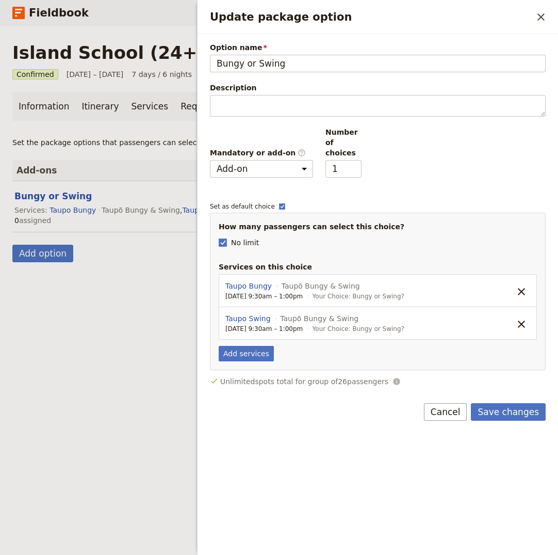
click at [131, 287] on div "Island School (24+2 Teachers +3 Guides) ​ Confirmed [DATE] – [DATE] 7 days / 6 …" at bounding box center [279, 290] width 558 height 529
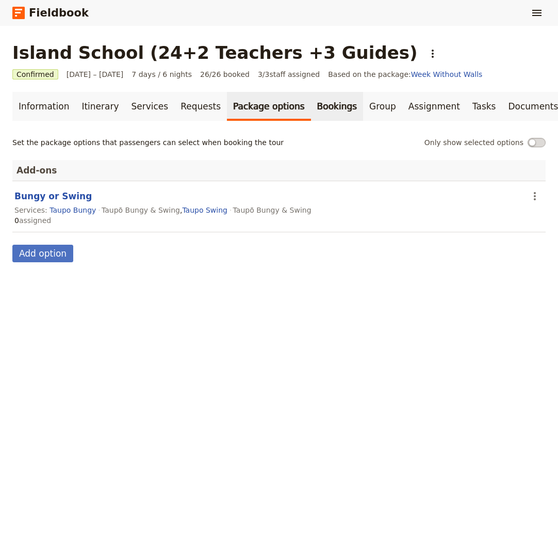
click at [311, 107] on link "Bookings" at bounding box center [337, 106] width 52 height 29
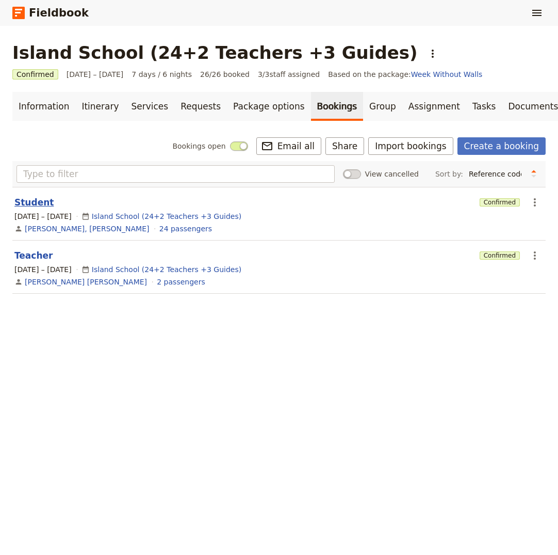
click at [39, 203] on button "Student" at bounding box center [33, 202] width 39 height 12
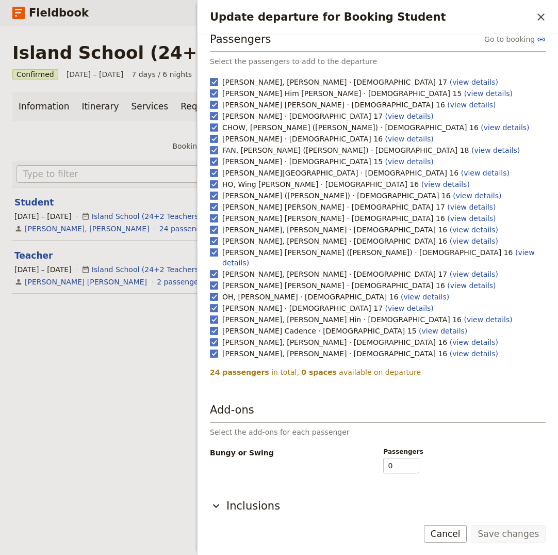
scroll to position [10, 0]
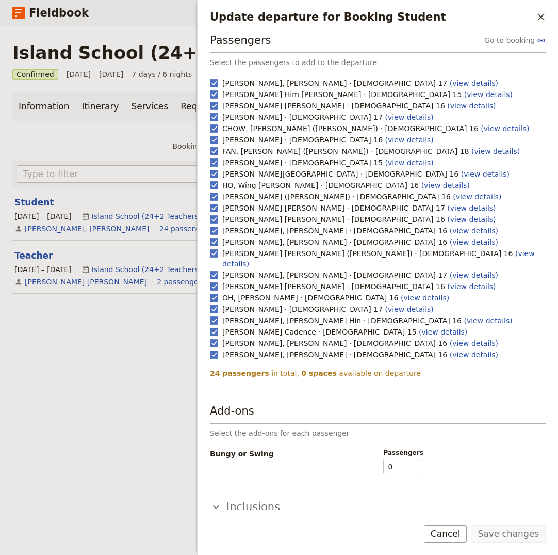
click at [217, 501] on icon "Update departure for Booking Student" at bounding box center [216, 507] width 12 height 12
click at [220, 501] on icon "Update departure for Booking Student" at bounding box center [216, 507] width 12 height 12
click at [543, 15] on icon "Close drawer" at bounding box center [541, 16] width 7 height 7
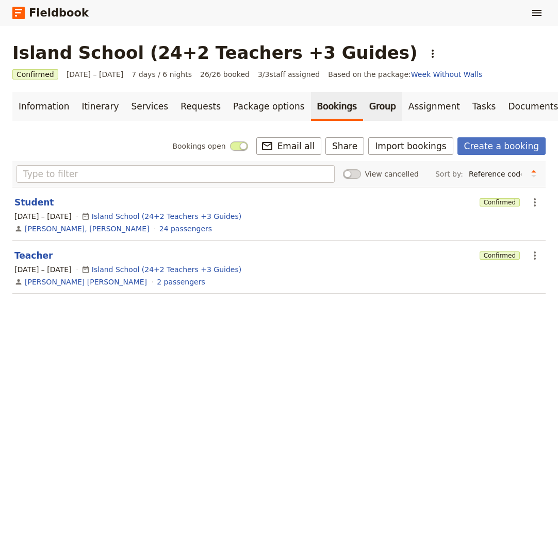
click at [363, 107] on link "Group" at bounding box center [382, 106] width 39 height 29
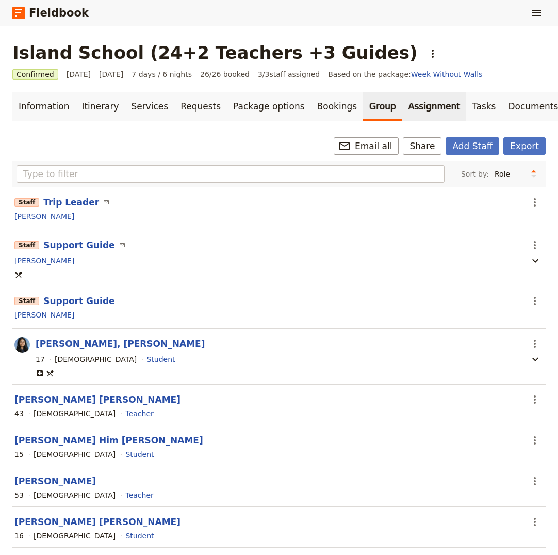
click at [403, 105] on link "Assignment" at bounding box center [435, 106] width 64 height 29
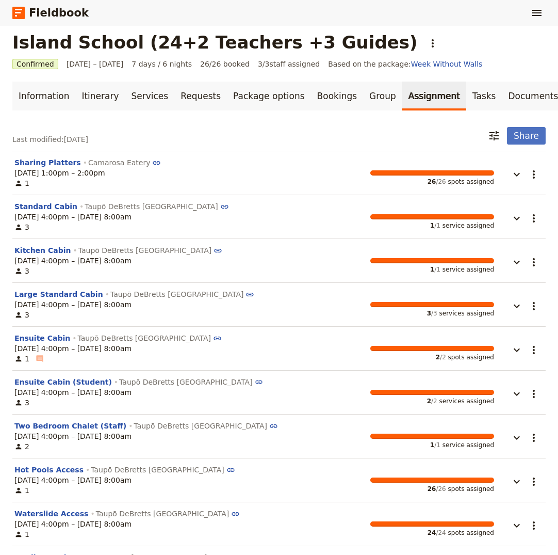
scroll to position [13, 0]
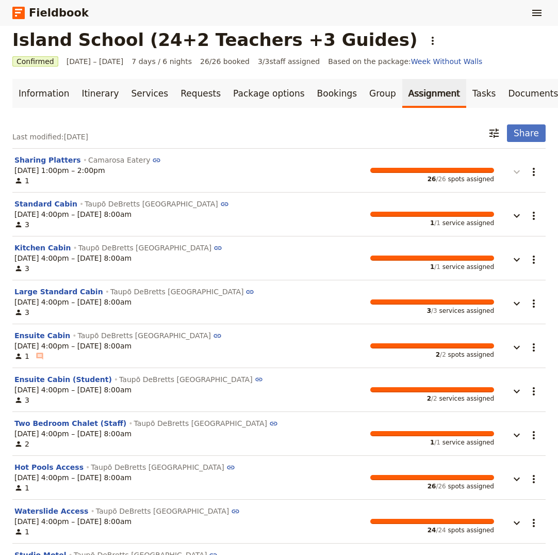
click at [522, 171] on icon "button" at bounding box center [517, 172] width 12 height 12
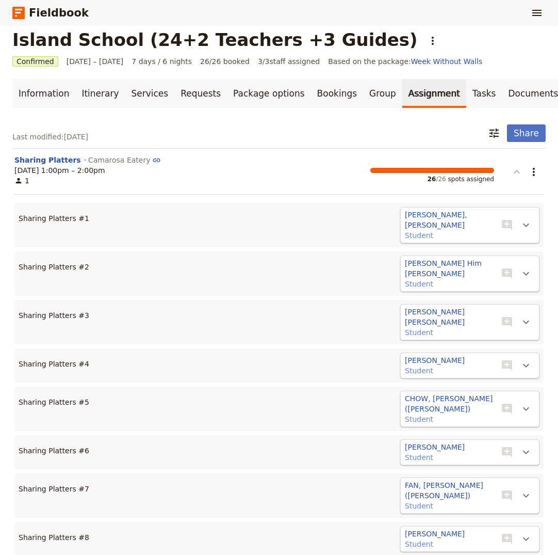
click at [519, 172] on icon "button" at bounding box center [517, 172] width 12 height 12
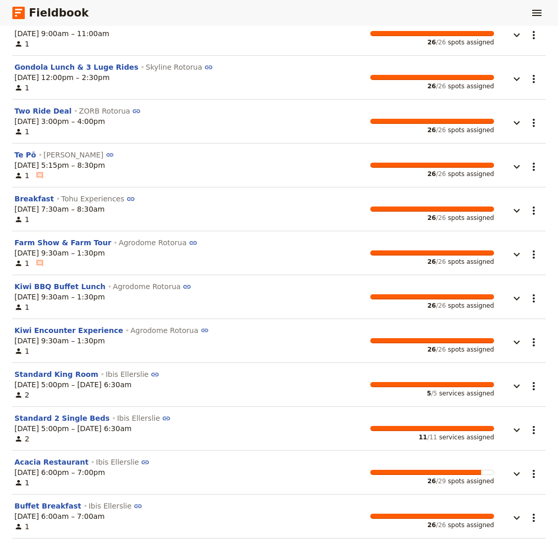
scroll to position [2211, 0]
click at [519, 341] on icon "button" at bounding box center [517, 342] width 12 height 12
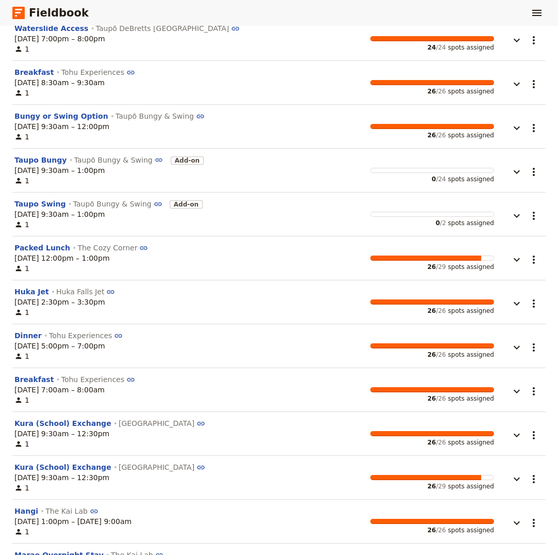
scroll to position [935, 0]
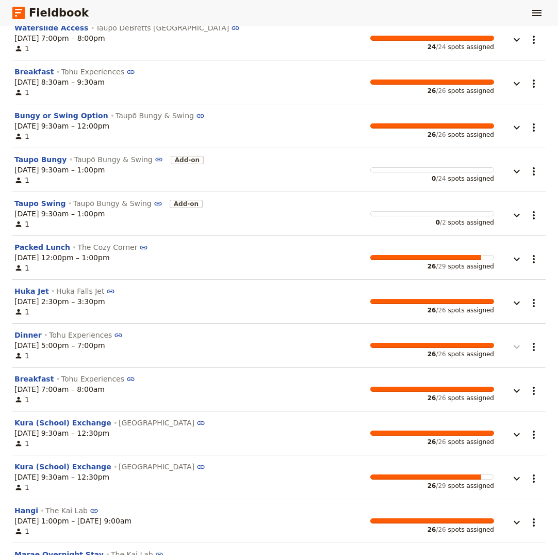
click at [519, 349] on icon "button" at bounding box center [517, 347] width 12 height 12
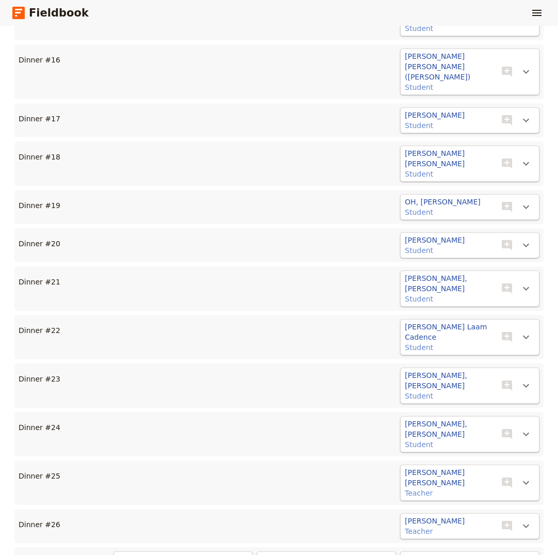
scroll to position [1989, 0]
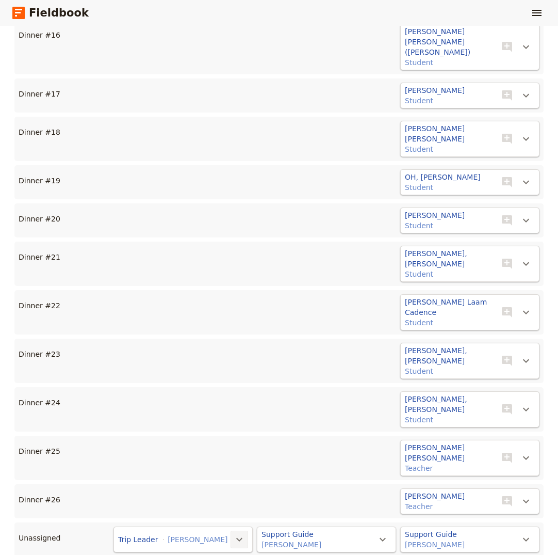
click at [243, 533] on icon "Actions" at bounding box center [239, 539] width 12 height 12
click at [196, 377] on span "Dinner #27" at bounding box center [200, 377] width 84 height 10
click at [528, 538] on icon "Actions" at bounding box center [526, 540] width 6 height 4
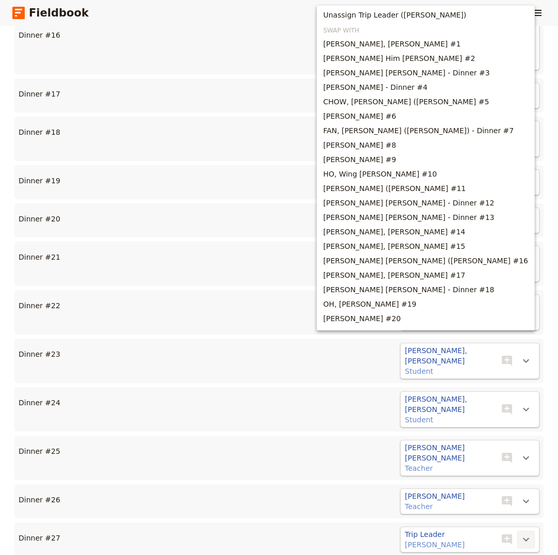
scroll to position [85, 0]
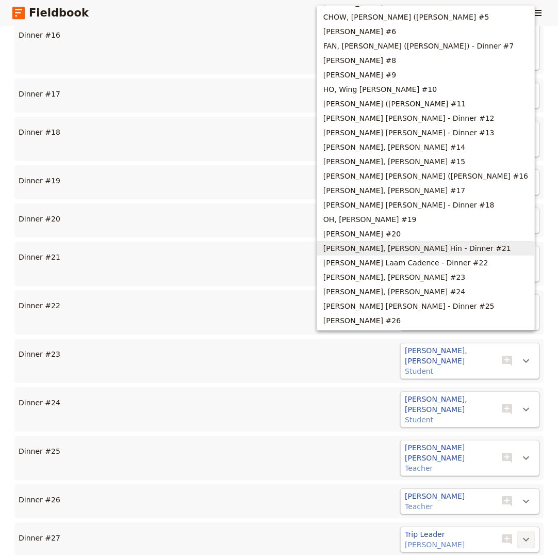
click at [268, 436] on div "Dinner #25 [PERSON_NAME] [PERSON_NAME] Teacher ​ ​" at bounding box center [278, 458] width 529 height 44
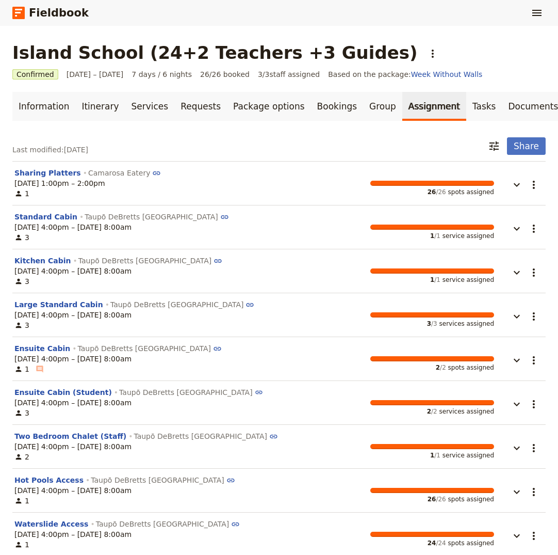
scroll to position [0, 0]
click at [363, 109] on link "Group" at bounding box center [382, 106] width 39 height 29
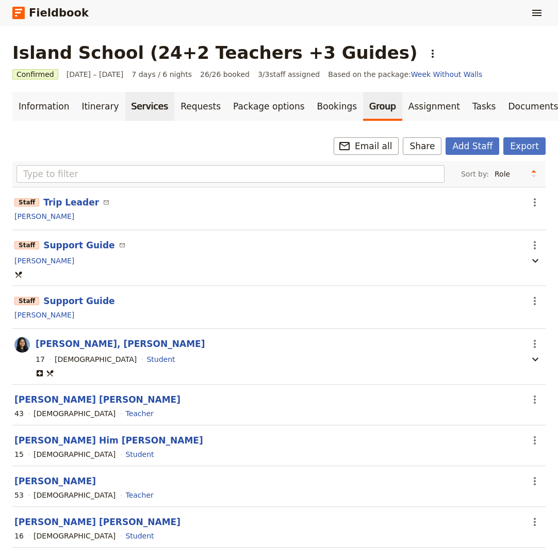
click at [129, 107] on link "Services" at bounding box center [150, 106] width 50 height 29
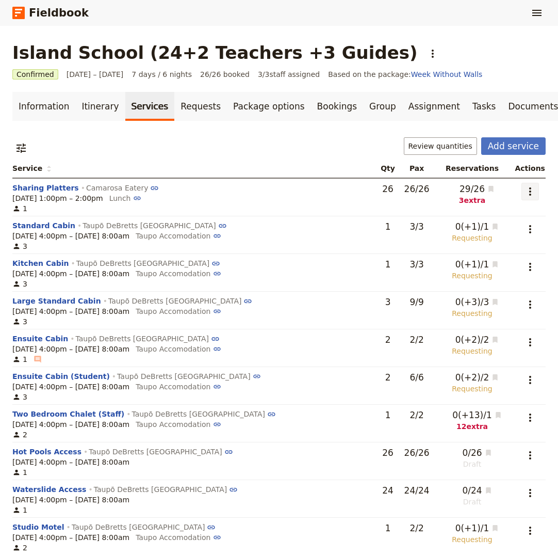
click at [526, 190] on icon "Actions" at bounding box center [530, 191] width 12 height 12
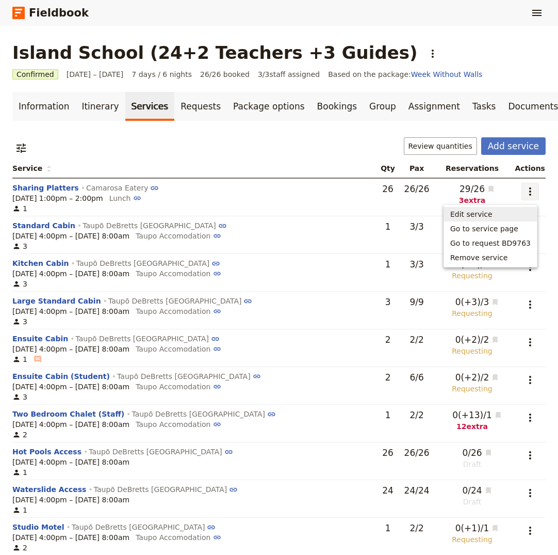
click at [268, 232] on div "[DATE] 4:00pm – [DATE] 8:00am Taupo Accomodation" at bounding box center [192, 236] width 360 height 10
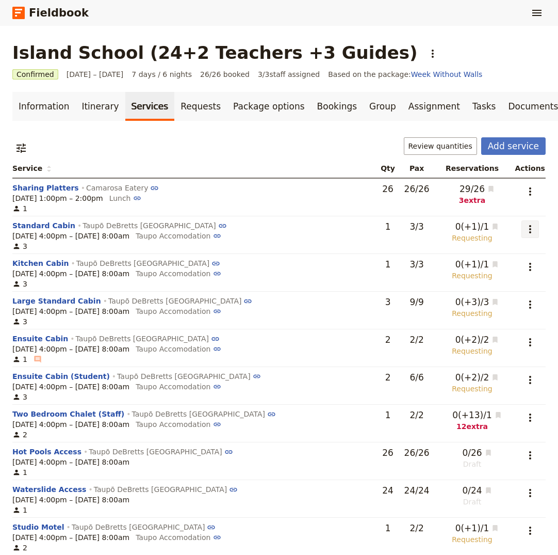
click at [529, 229] on icon "Actions" at bounding box center [530, 229] width 2 height 8
click at [478, 251] on span "Edit service" at bounding box center [477, 252] width 42 height 10
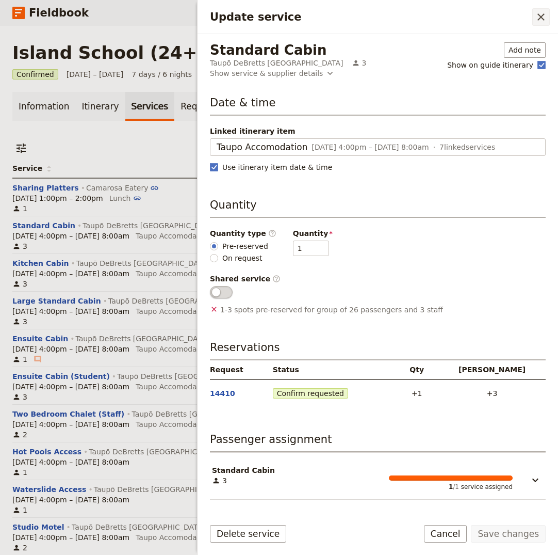
click at [544, 15] on icon "Close drawer" at bounding box center [541, 16] width 7 height 7
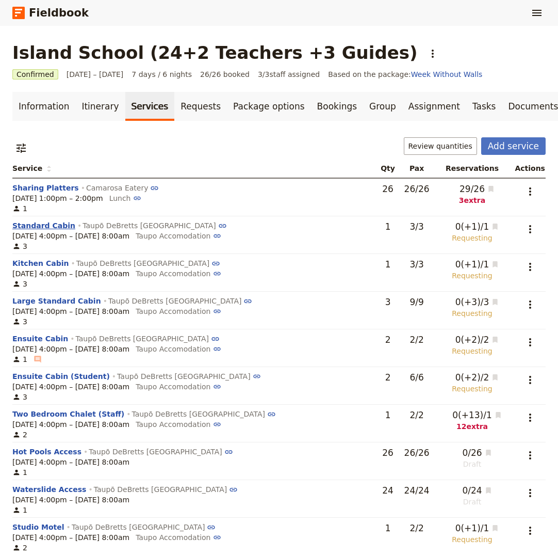
click at [42, 226] on button "Standard Cabin" at bounding box center [43, 225] width 63 height 10
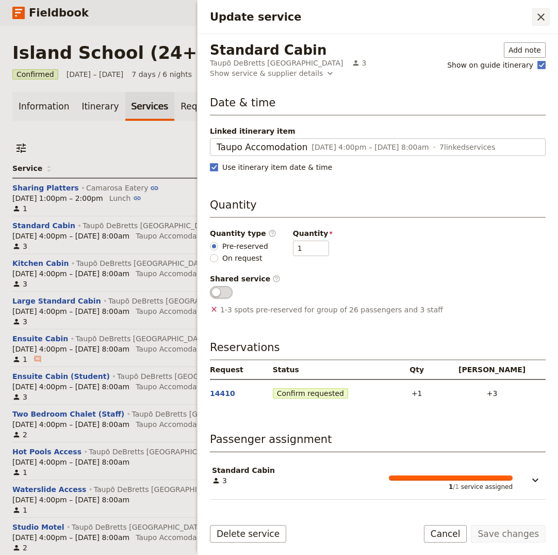
click at [542, 15] on icon "Close drawer" at bounding box center [541, 17] width 12 height 12
